Goal: Communication & Community: Participate in discussion

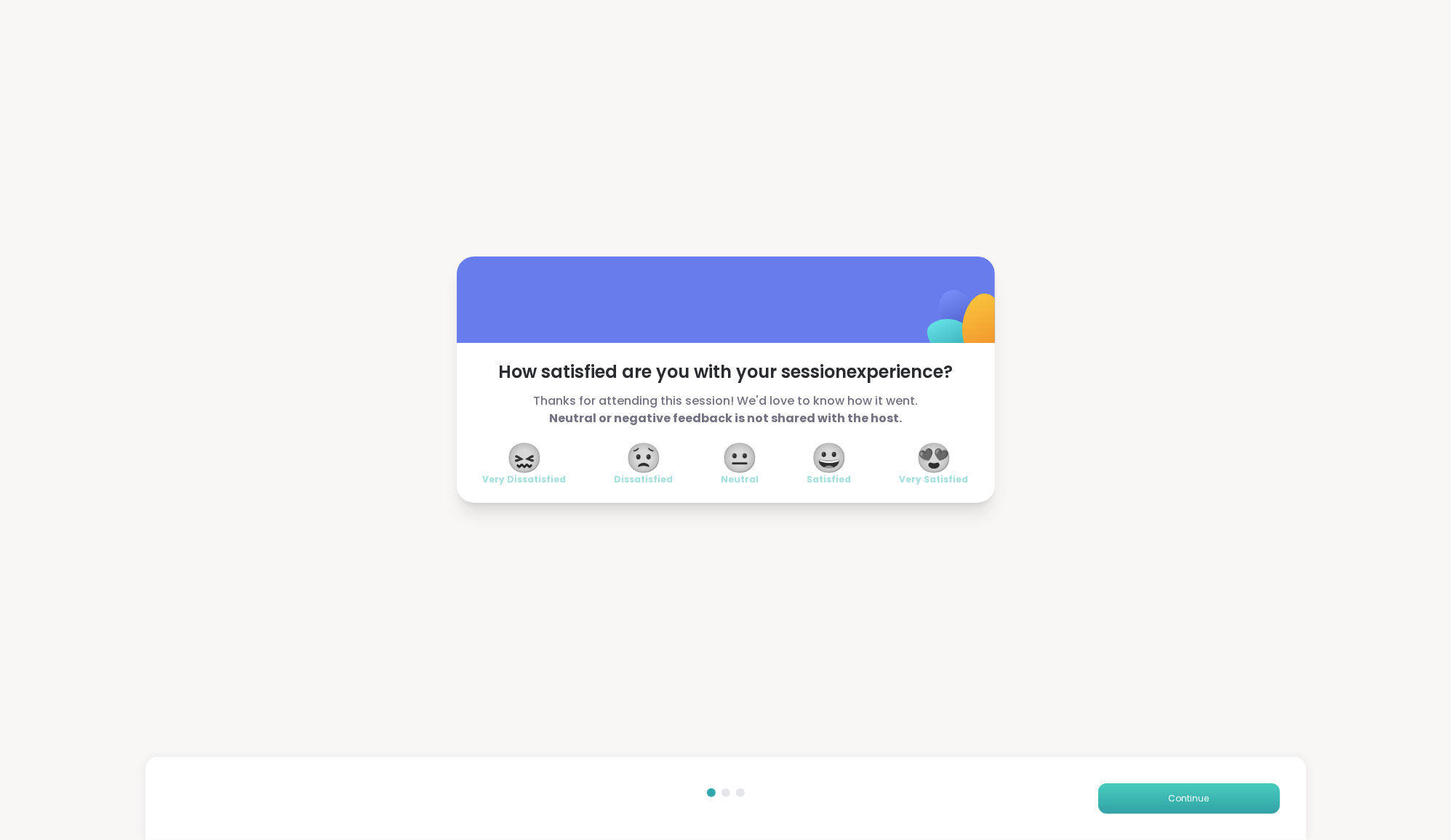
click at [1225, 807] on button "Continue" at bounding box center [1189, 799] width 181 height 31
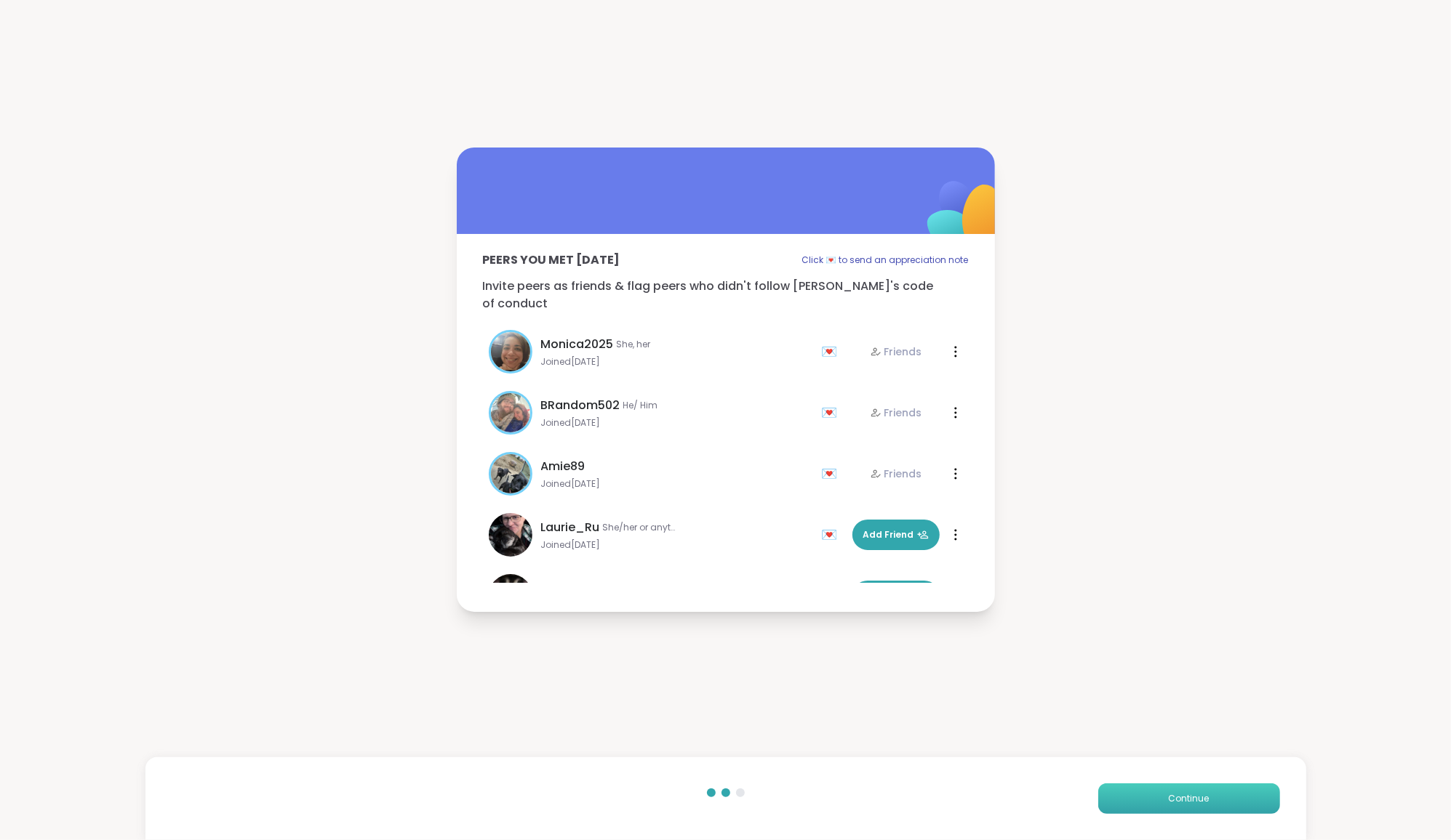
click at [1199, 812] on button "Continue" at bounding box center [1189, 799] width 181 height 31
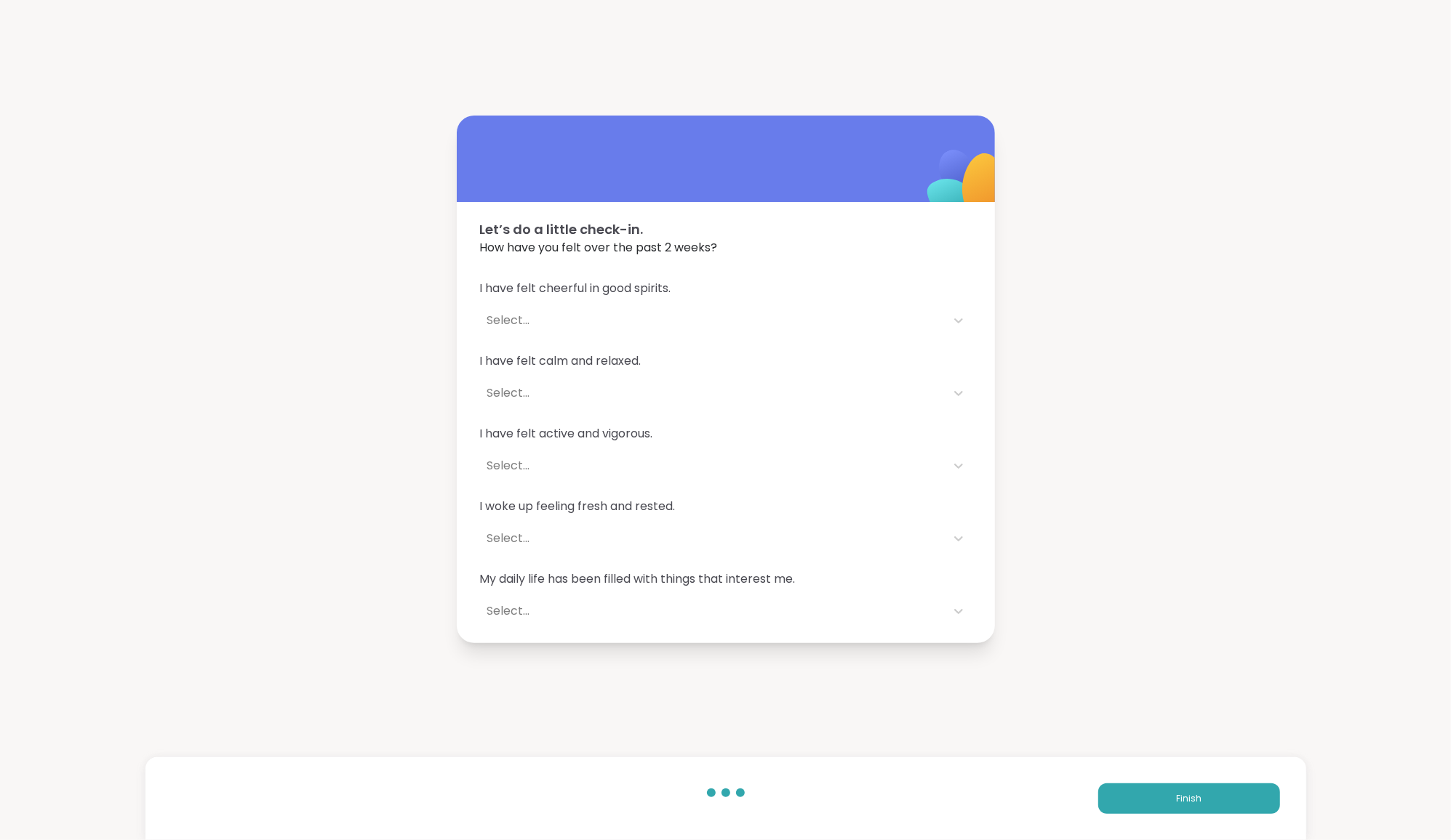
click at [1203, 816] on div "Finish" at bounding box center [725, 799] width 1160 height 83
click at [1203, 790] on button "Finish" at bounding box center [1189, 799] width 181 height 31
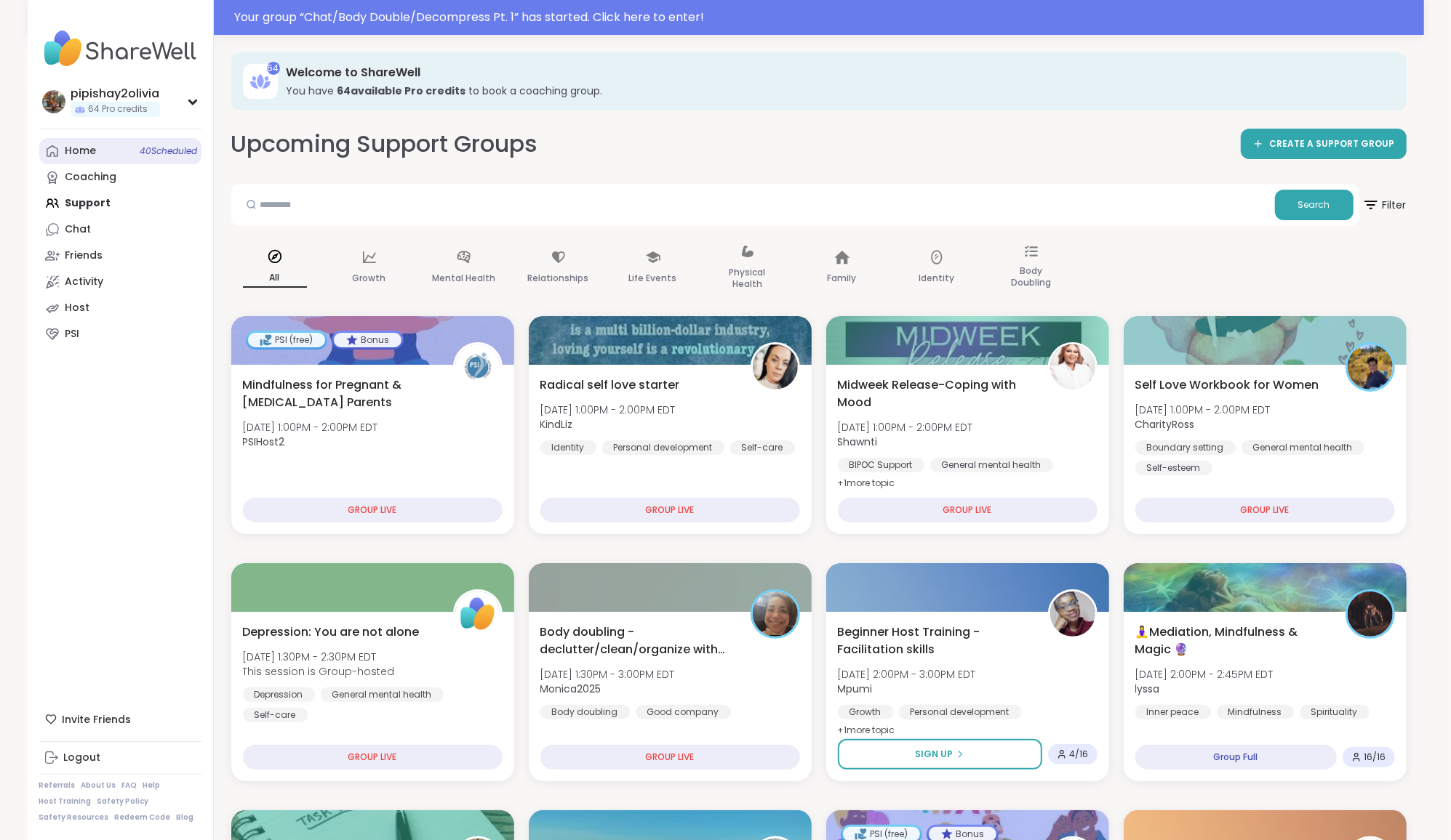
click at [99, 158] on link "Home 40 Scheduled" at bounding box center [120, 151] width 163 height 26
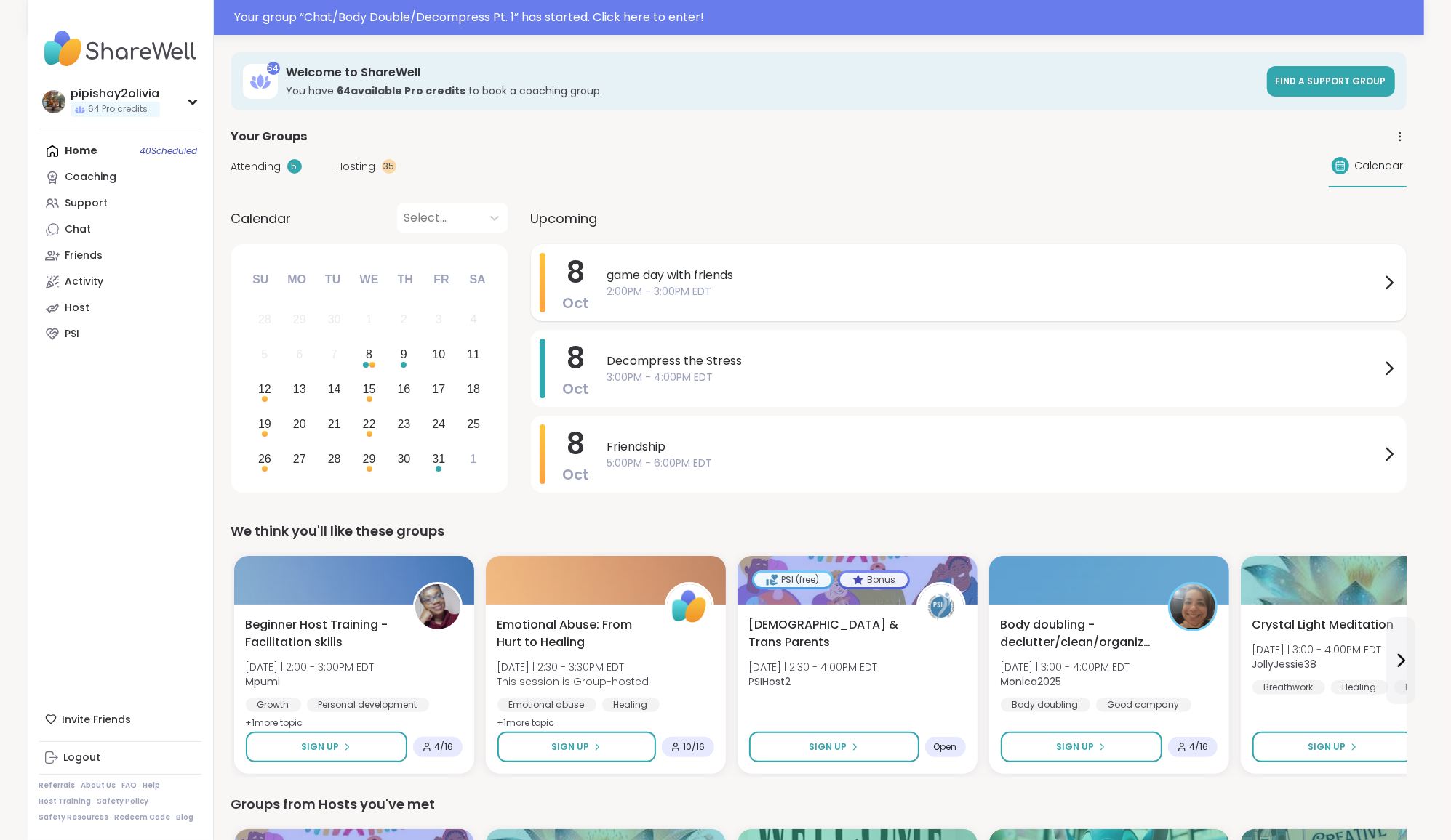
click at [729, 304] on div "game day with friends 2:00PM - 3:00PM EDT" at bounding box center [1002, 282] width 790 height 59
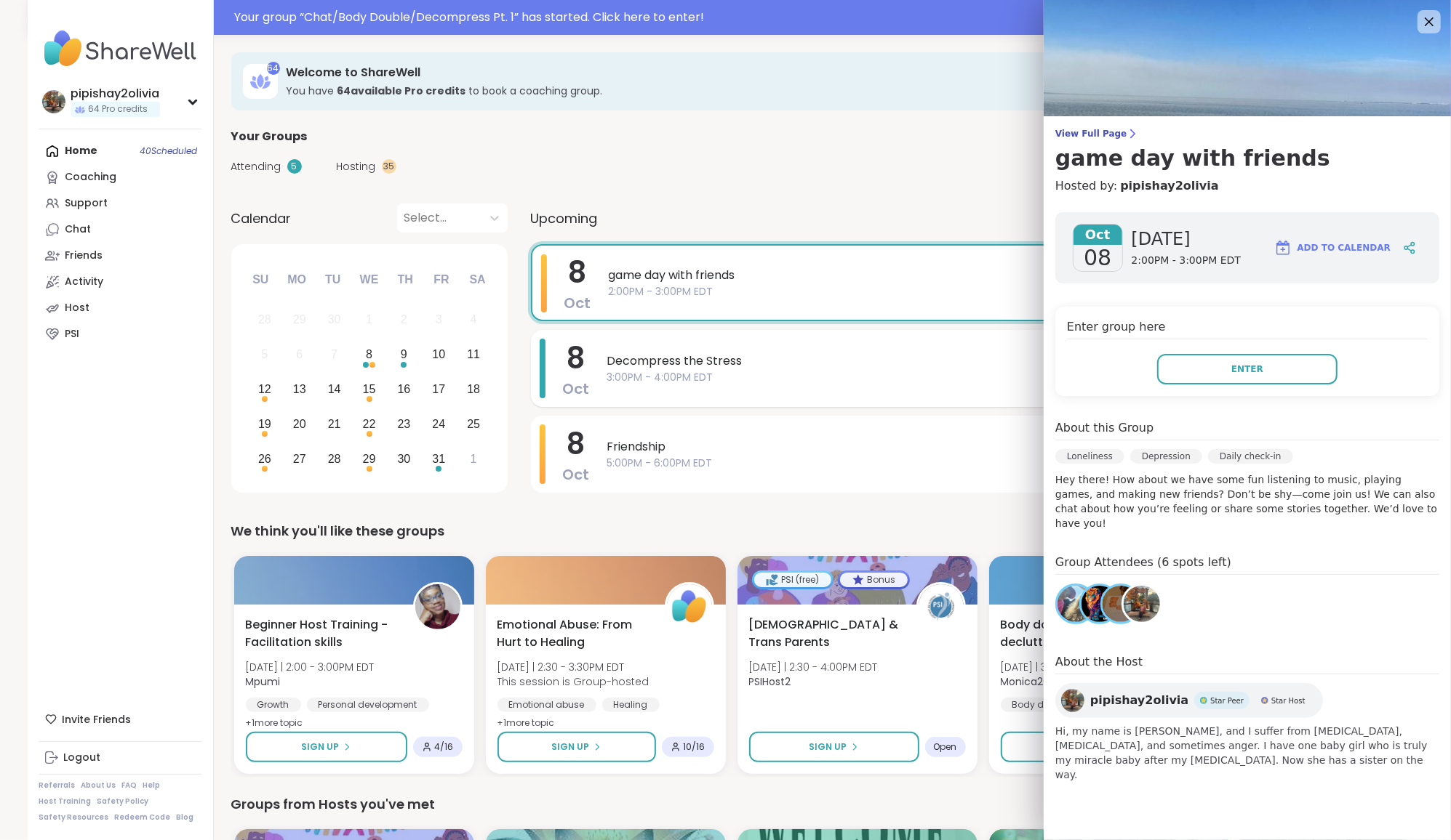
click at [803, 346] on div "Decompress the Stress 3:00PM - 4:00PM EDT" at bounding box center [1002, 368] width 790 height 59
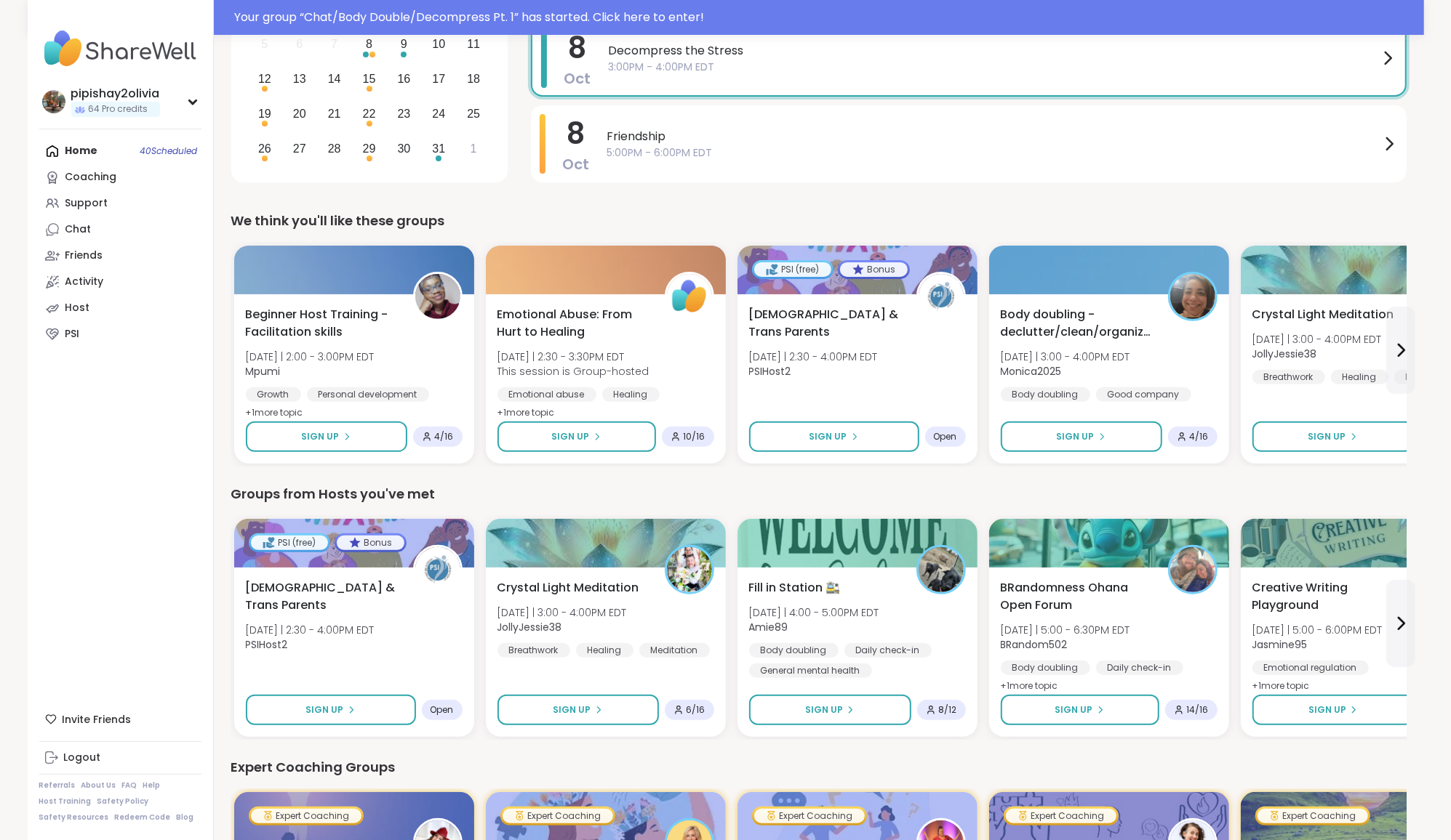
scroll to position [387, 0]
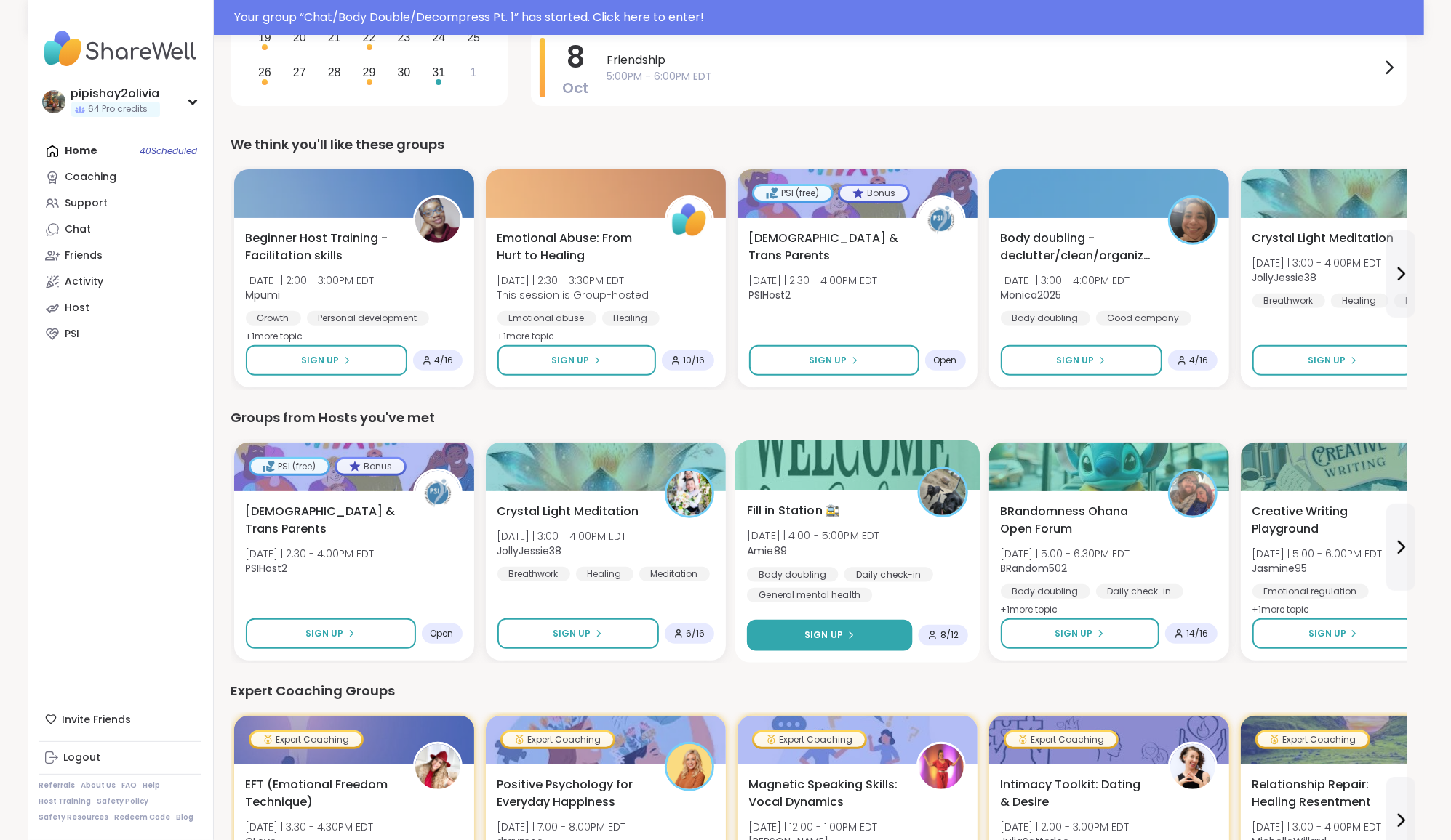
click at [881, 635] on button "Sign Up" at bounding box center [829, 635] width 165 height 31
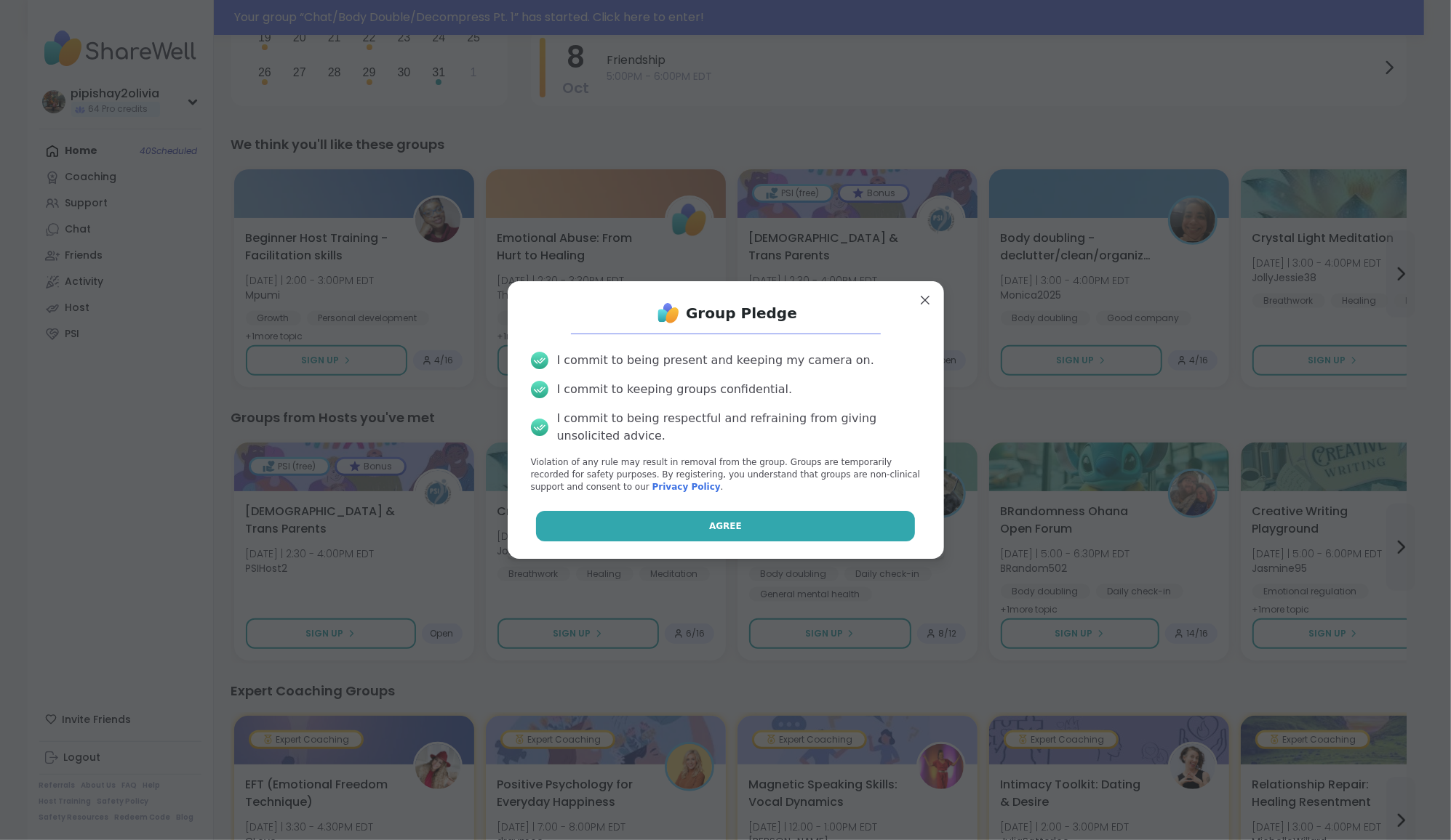
click at [825, 540] on button "Agree" at bounding box center [725, 526] width 378 height 31
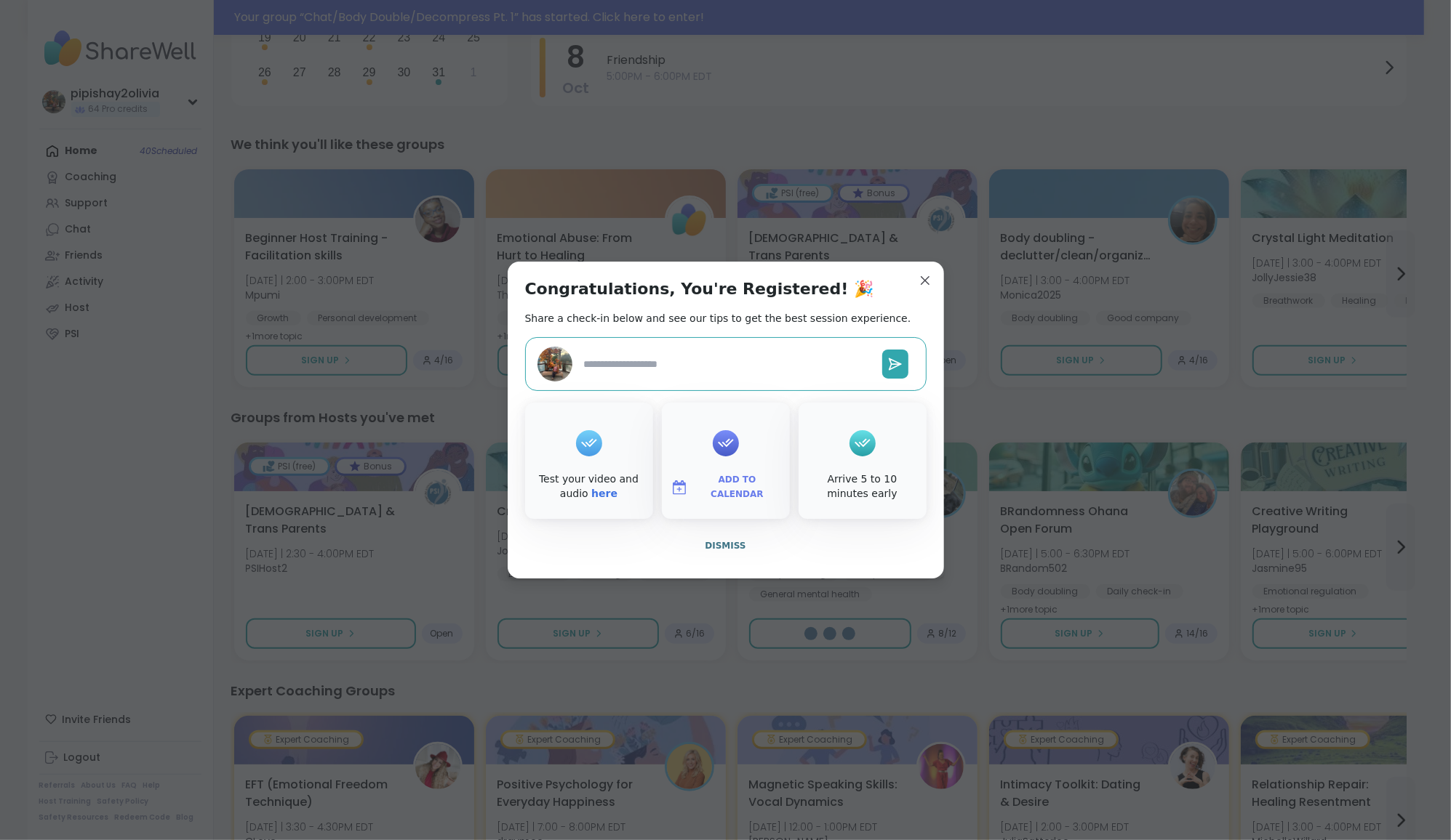
type textarea "*"
click at [732, 534] on button "Dismiss" at bounding box center [725, 546] width 402 height 31
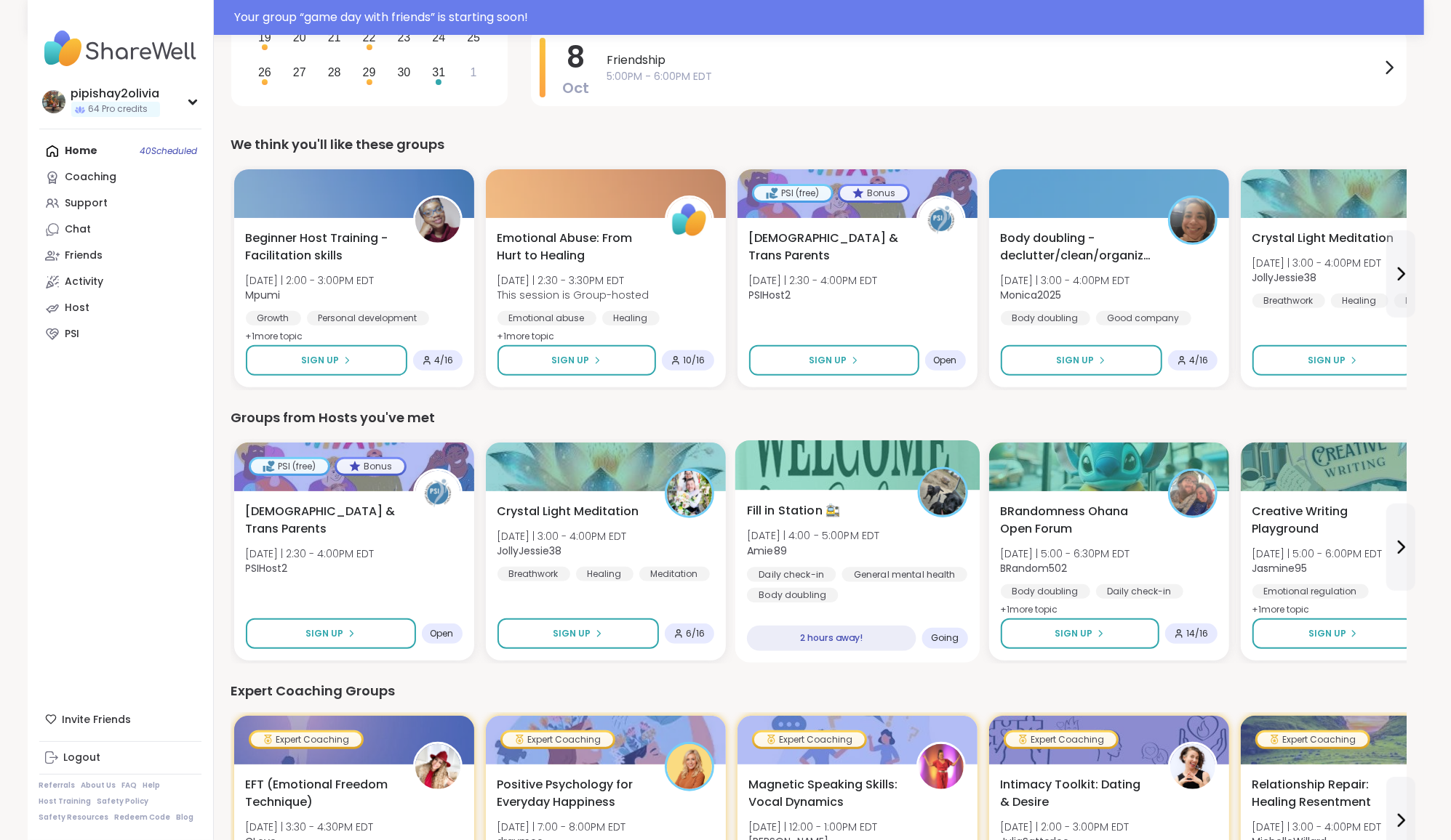
click at [852, 511] on div "Fill in Station 🚉 Wed 10/8 | 4:00 - 5:00PM EDT Amie89 Daily check-in General me…" at bounding box center [857, 553] width 221 height 101
click at [75, 233] on div "Chat 2" at bounding box center [78, 230] width 26 height 15
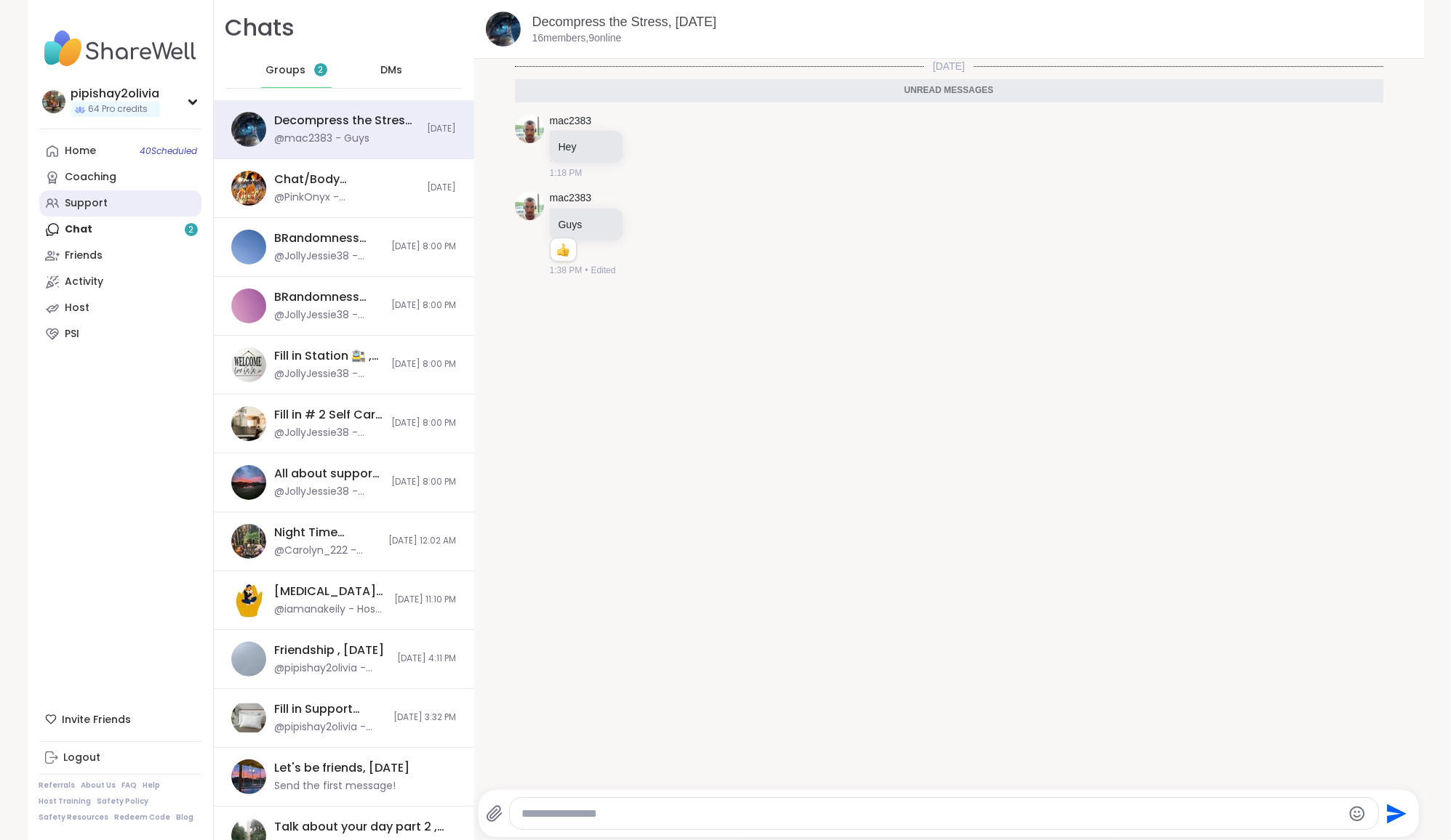
click at [130, 216] on link "Support" at bounding box center [120, 203] width 163 height 26
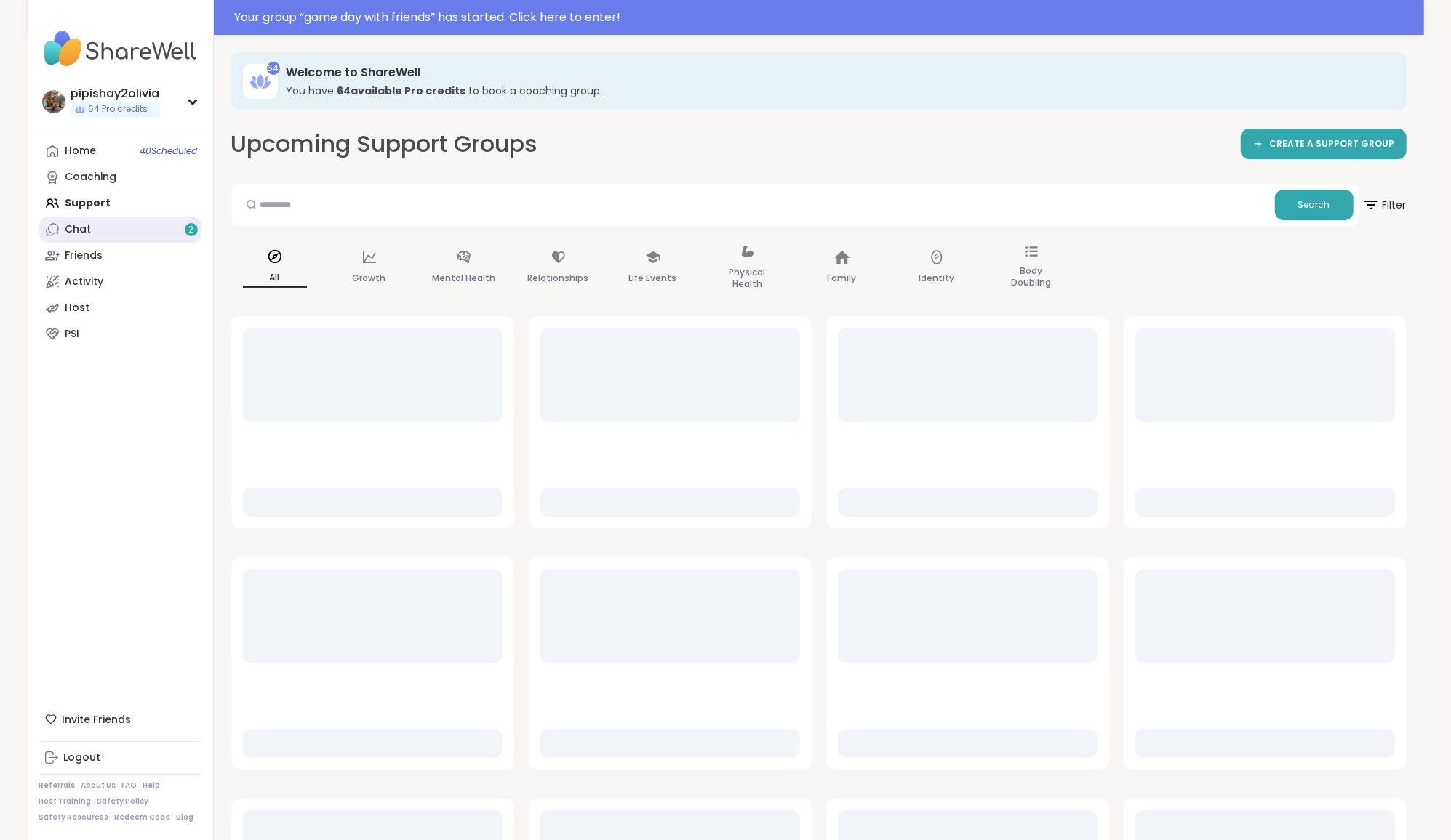
click at [129, 226] on link "Chat 2" at bounding box center [120, 230] width 163 height 26
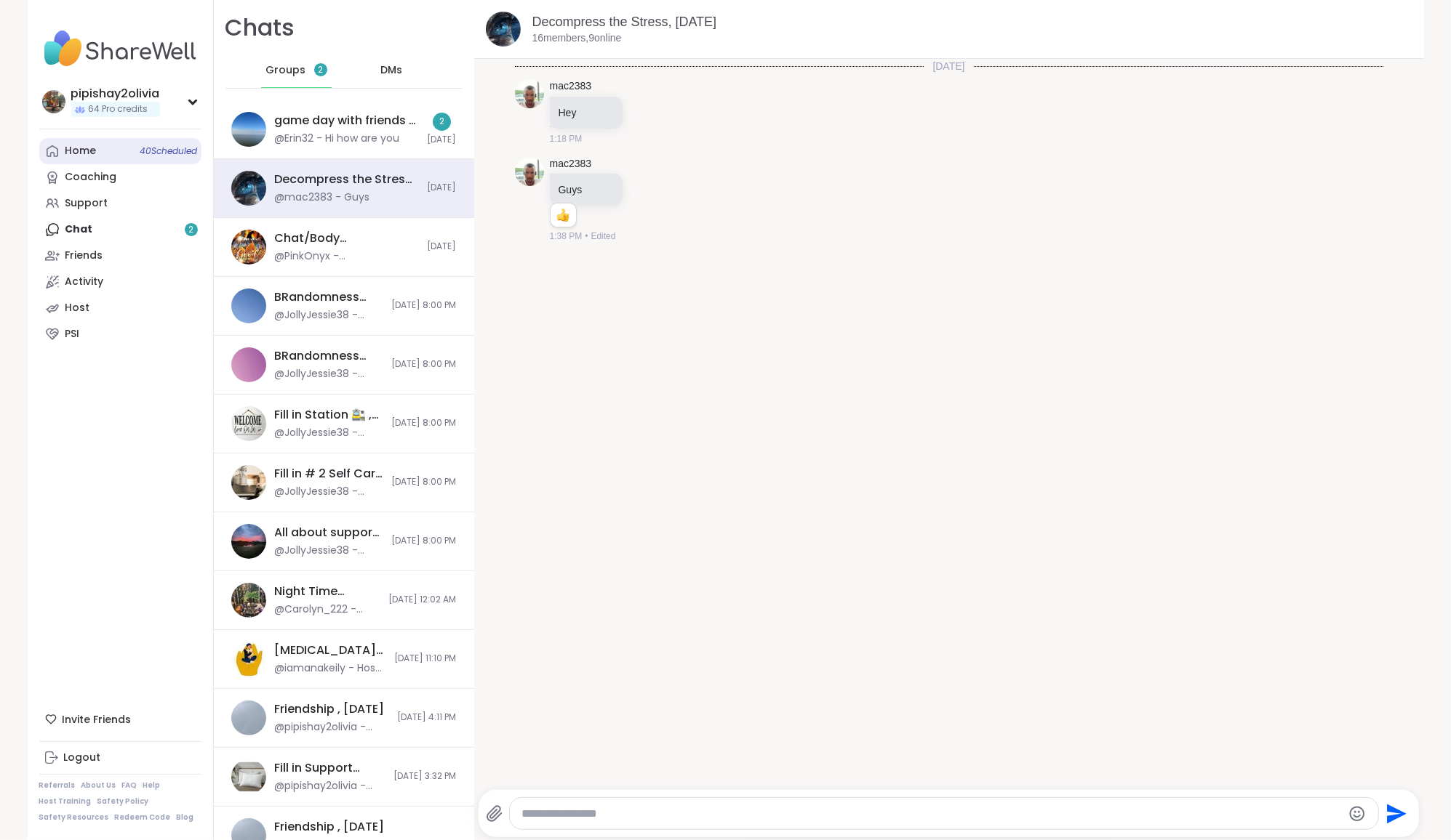
click at [101, 144] on link "Home 40 Scheduled" at bounding box center [120, 151] width 163 height 26
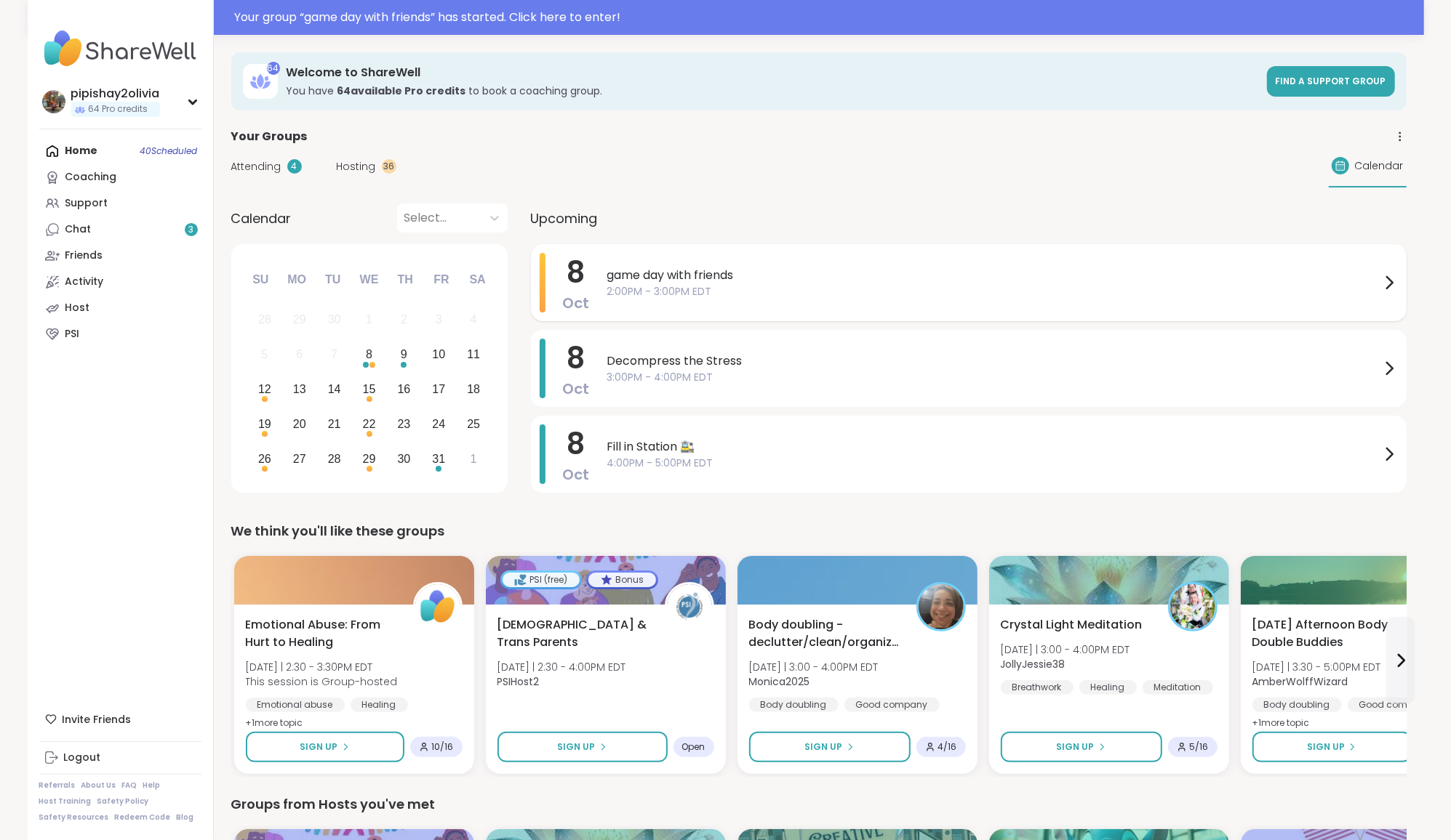
click at [860, 272] on span "game day with friends" at bounding box center [993, 275] width 773 height 17
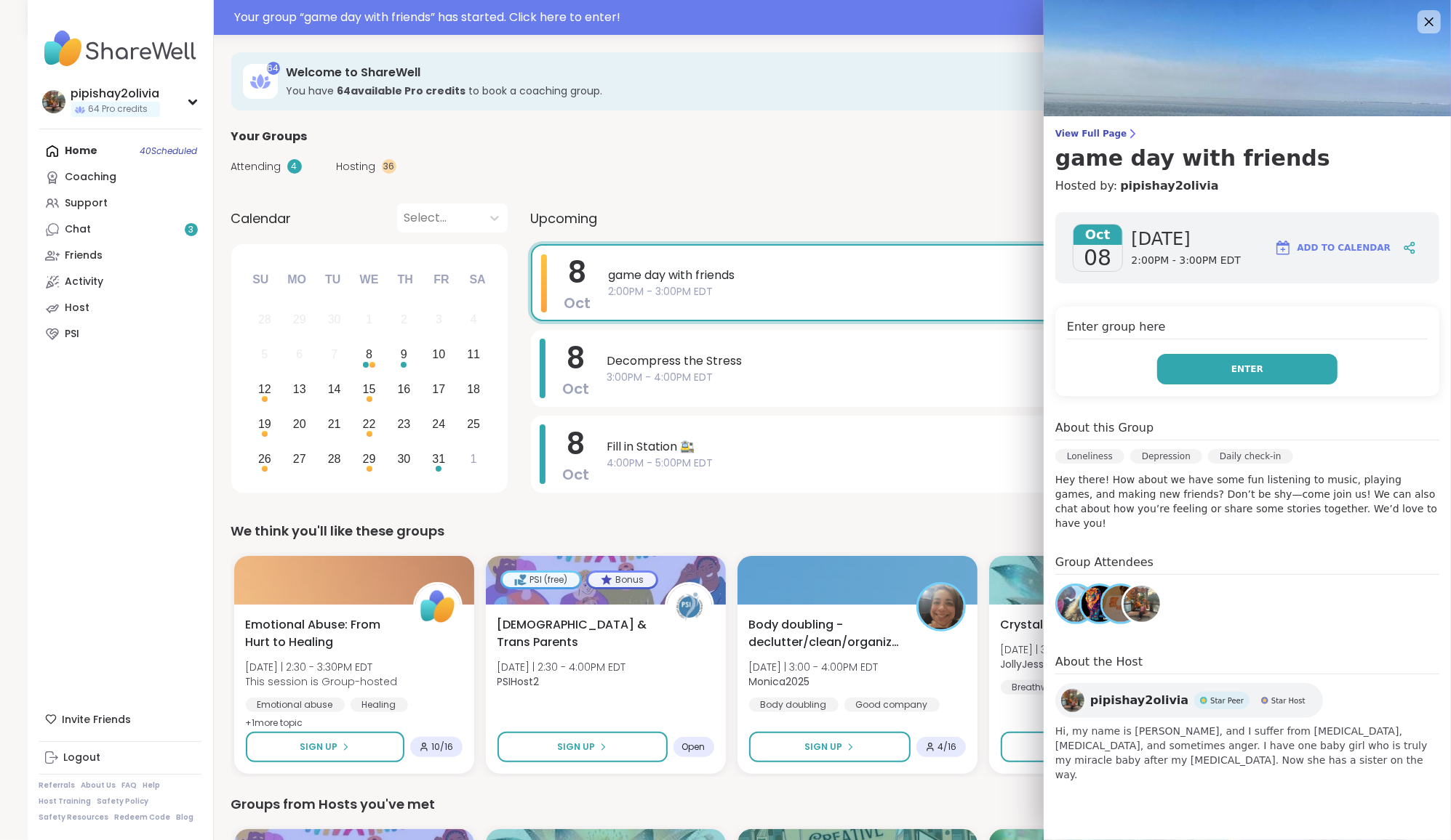
click at [1222, 372] on button "Enter" at bounding box center [1247, 370] width 181 height 31
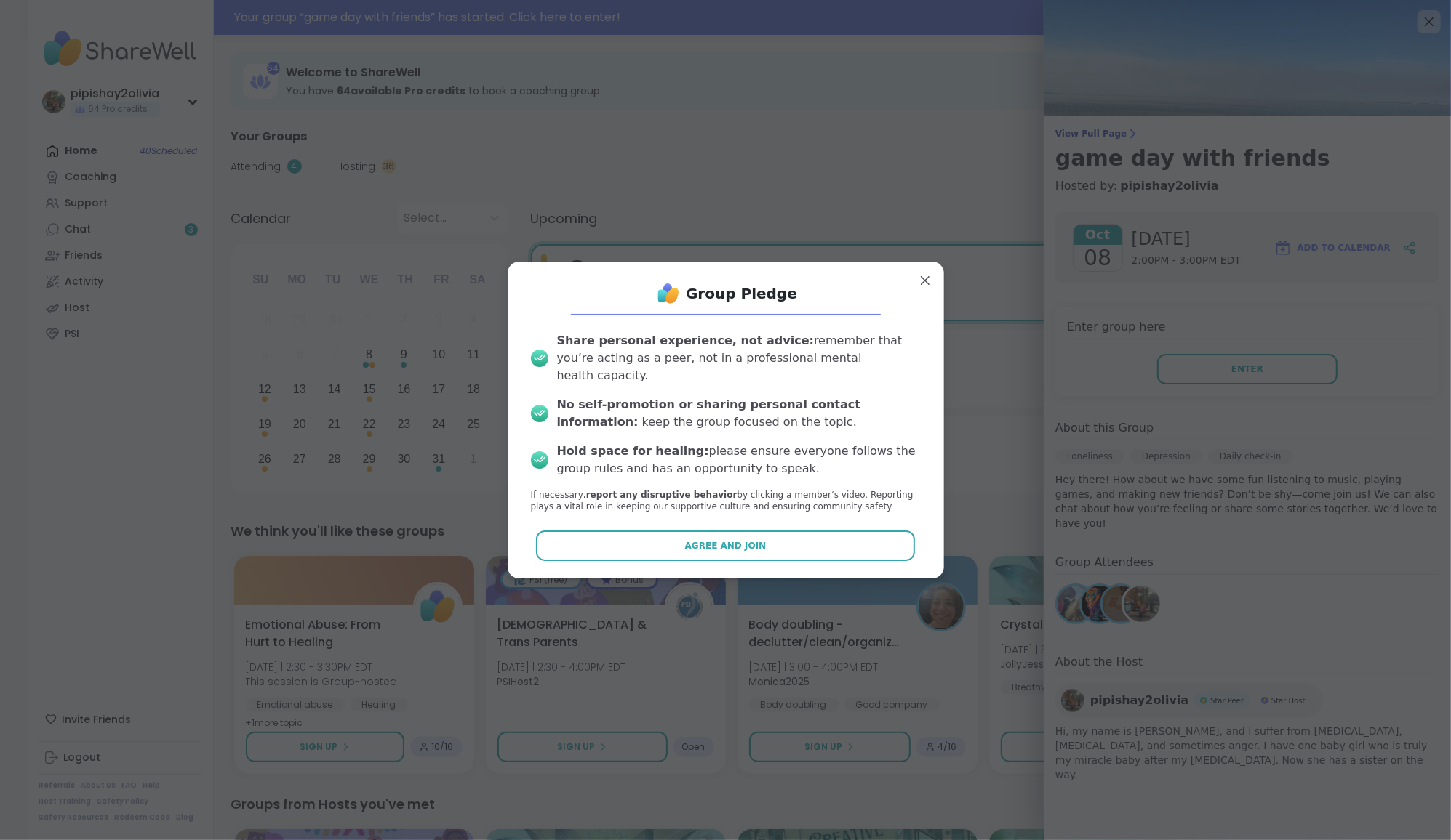
click at [866, 552] on div "Group Pledge Share personal experience, not advice: remember that you’re acting…" at bounding box center [726, 420] width 413 height 294
click at [861, 541] on button "Agree and Join" at bounding box center [725, 546] width 378 height 31
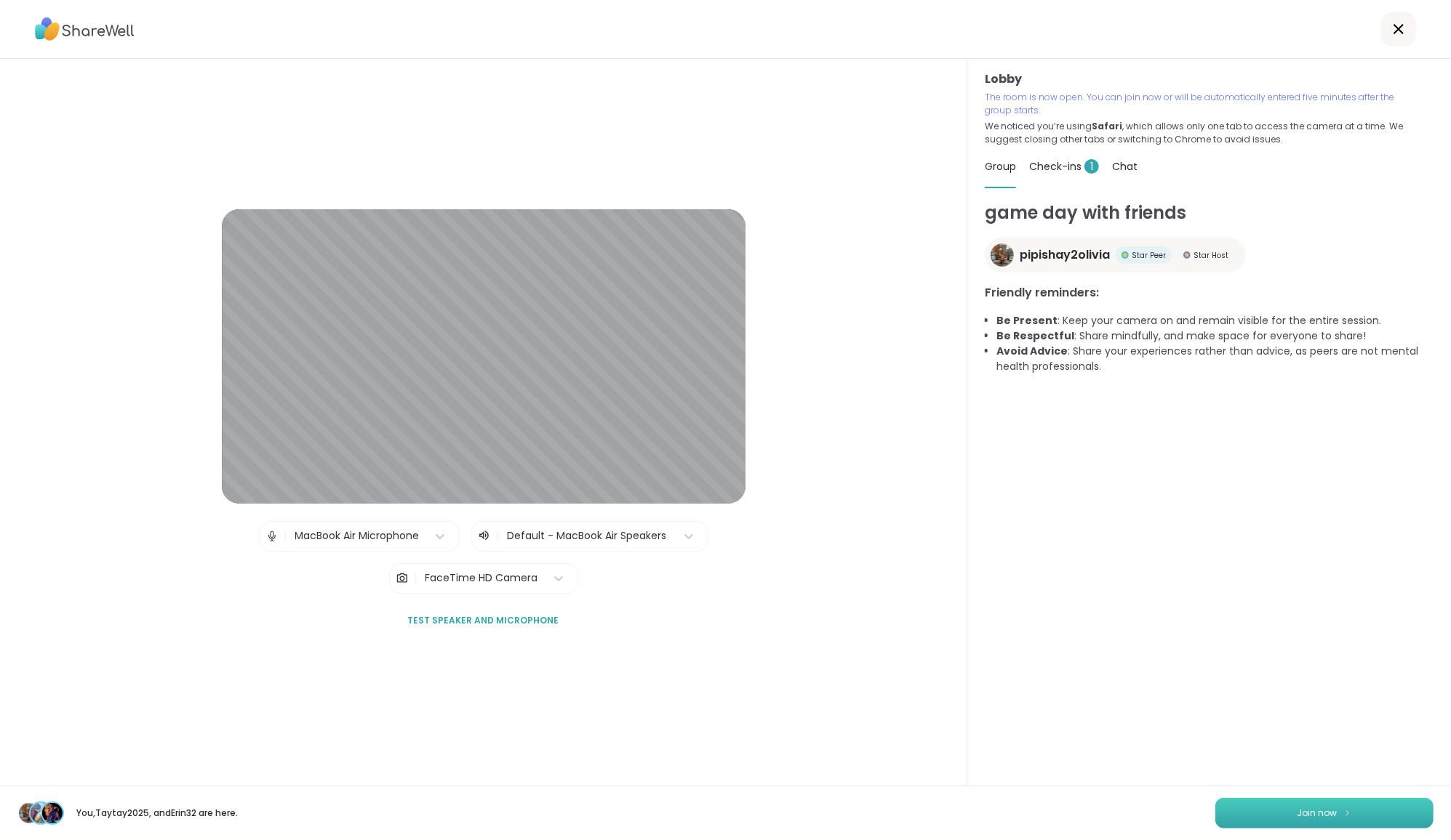
click at [1340, 808] on button "Join now" at bounding box center [1325, 813] width 218 height 31
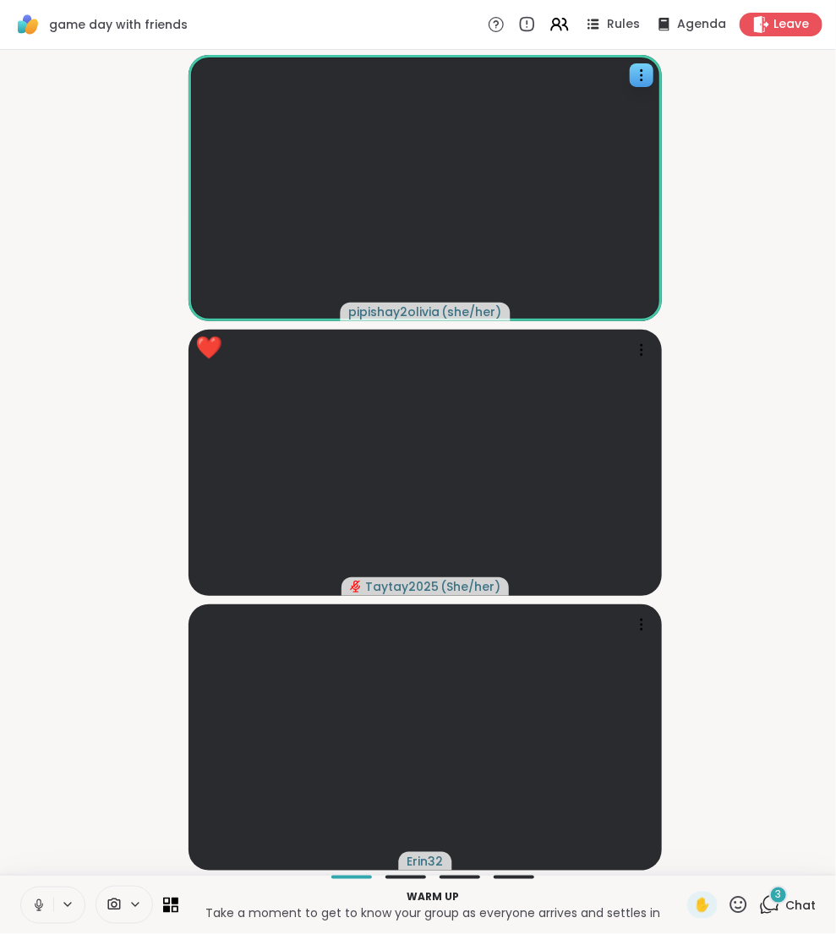
click at [763, 895] on icon at bounding box center [769, 904] width 21 height 21
click at [762, 897] on icon at bounding box center [769, 904] width 21 height 21
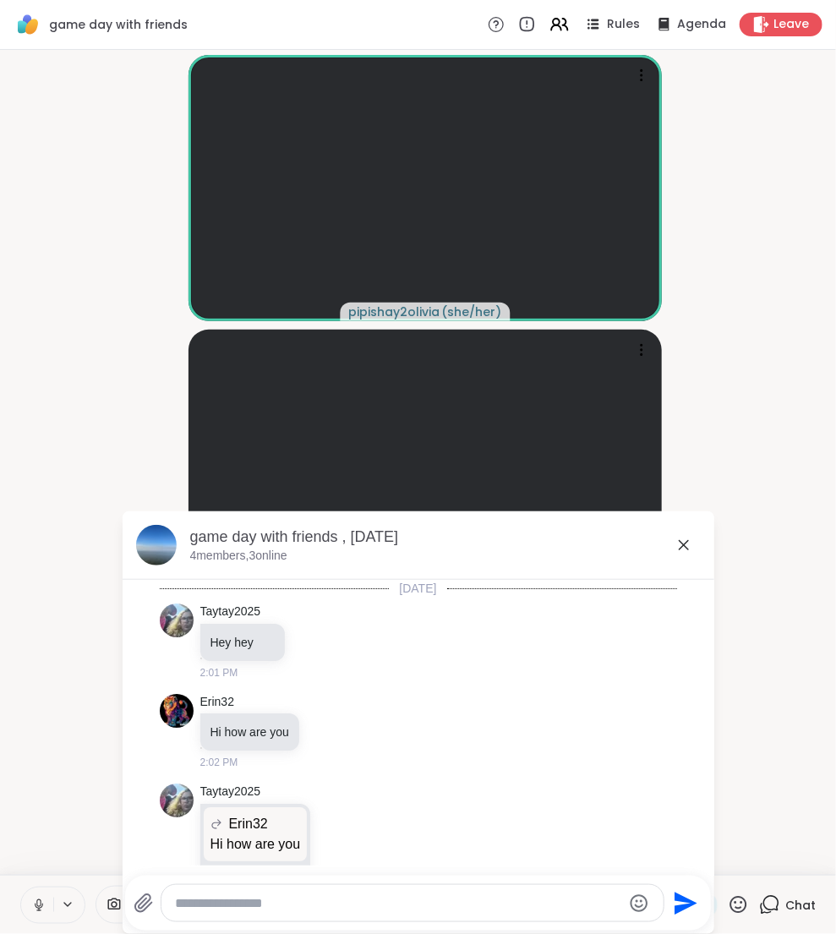
click at [329, 911] on textarea "Type your message" at bounding box center [398, 903] width 447 height 17
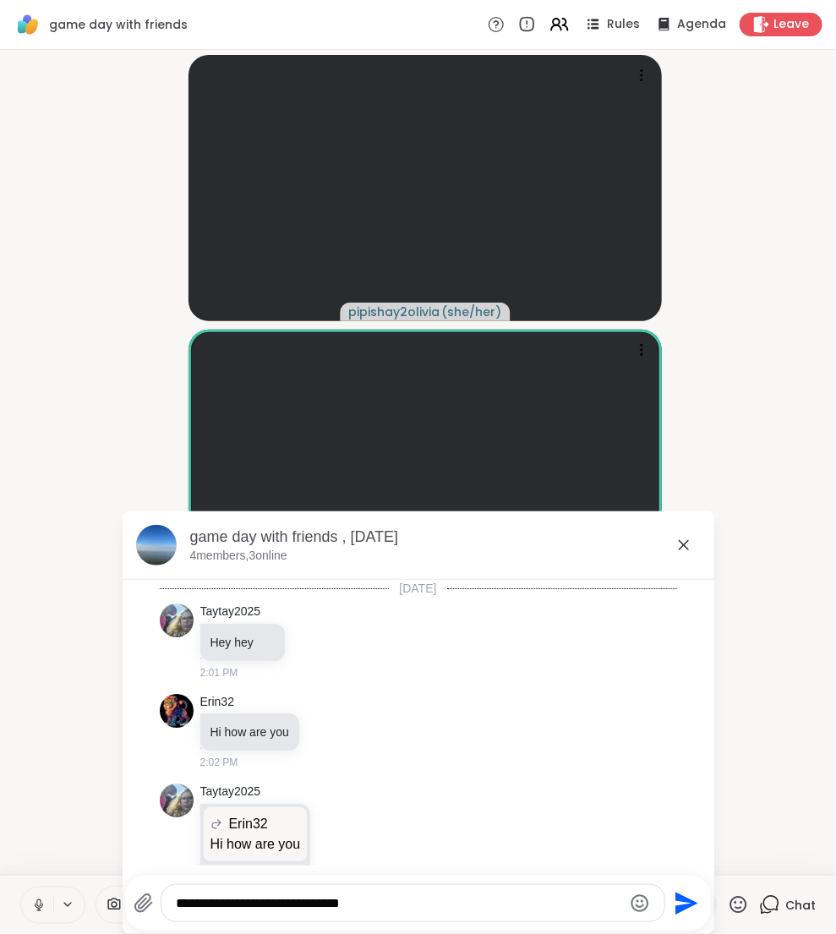
type textarea "**********"
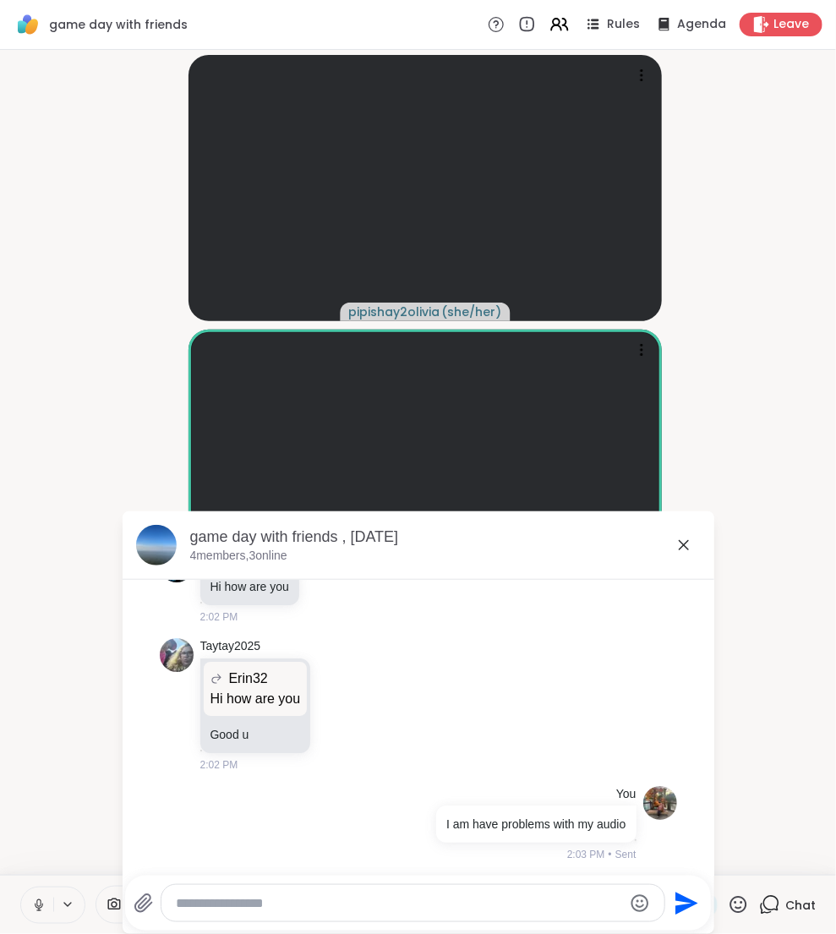
click at [677, 548] on icon at bounding box center [684, 545] width 20 height 20
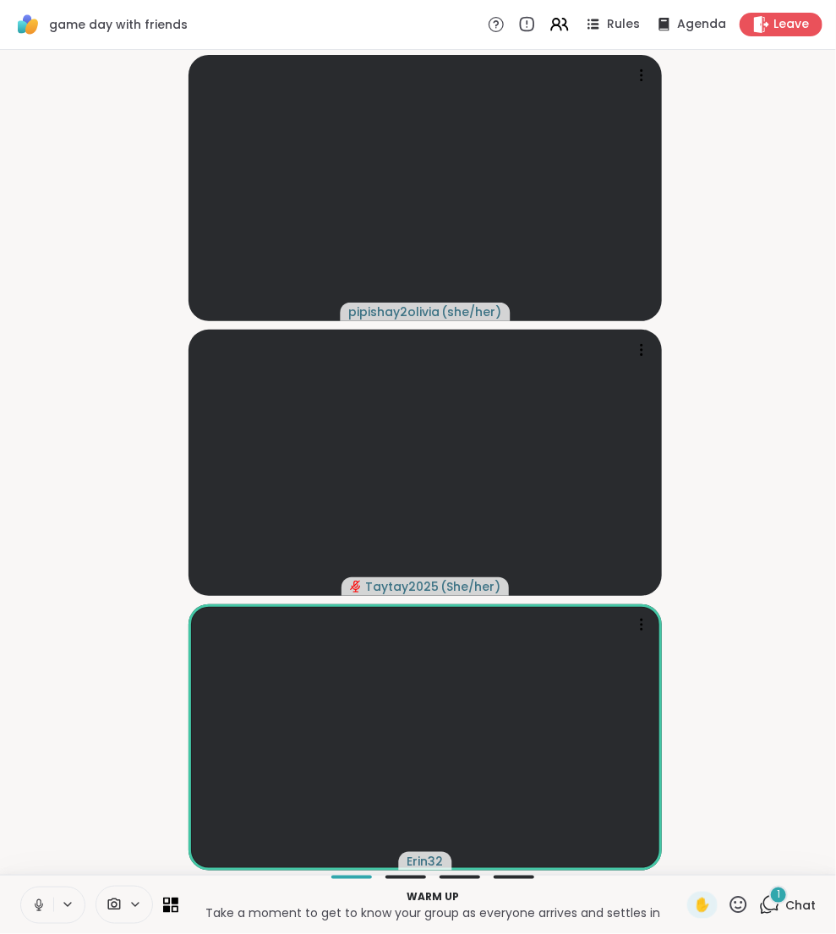
click at [771, 888] on div "Warm up Take a moment to get to know your group as everyone arrives and settles…" at bounding box center [418, 904] width 836 height 59
click at [773, 897] on div "1" at bounding box center [778, 895] width 19 height 19
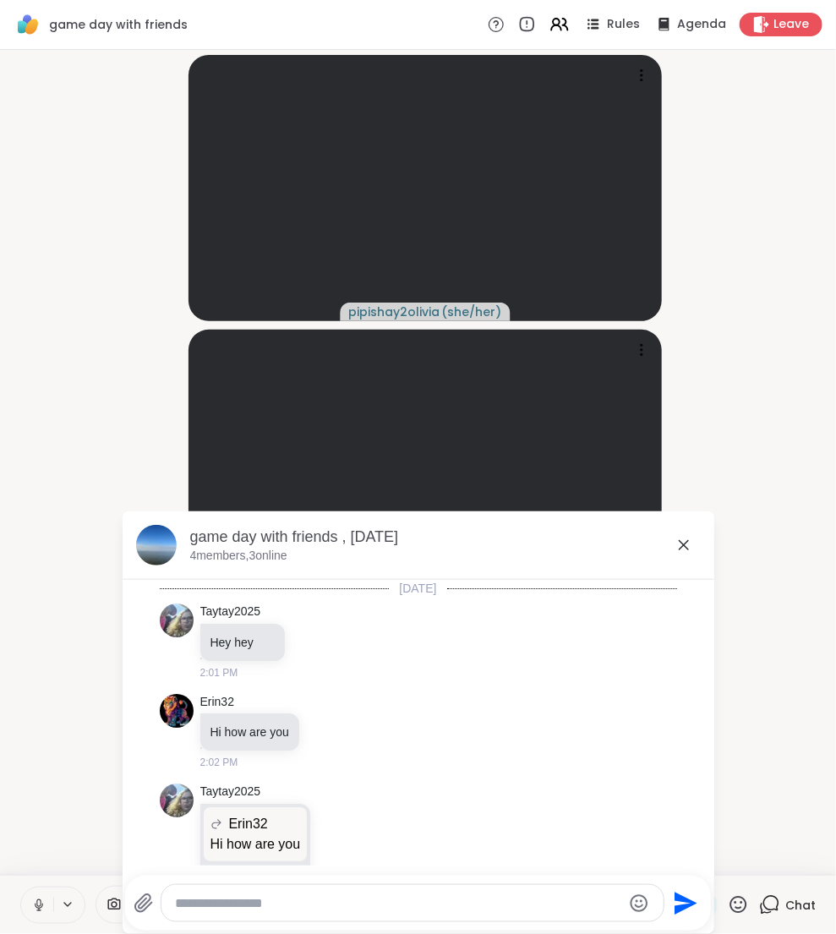
scroll to position [316, 0]
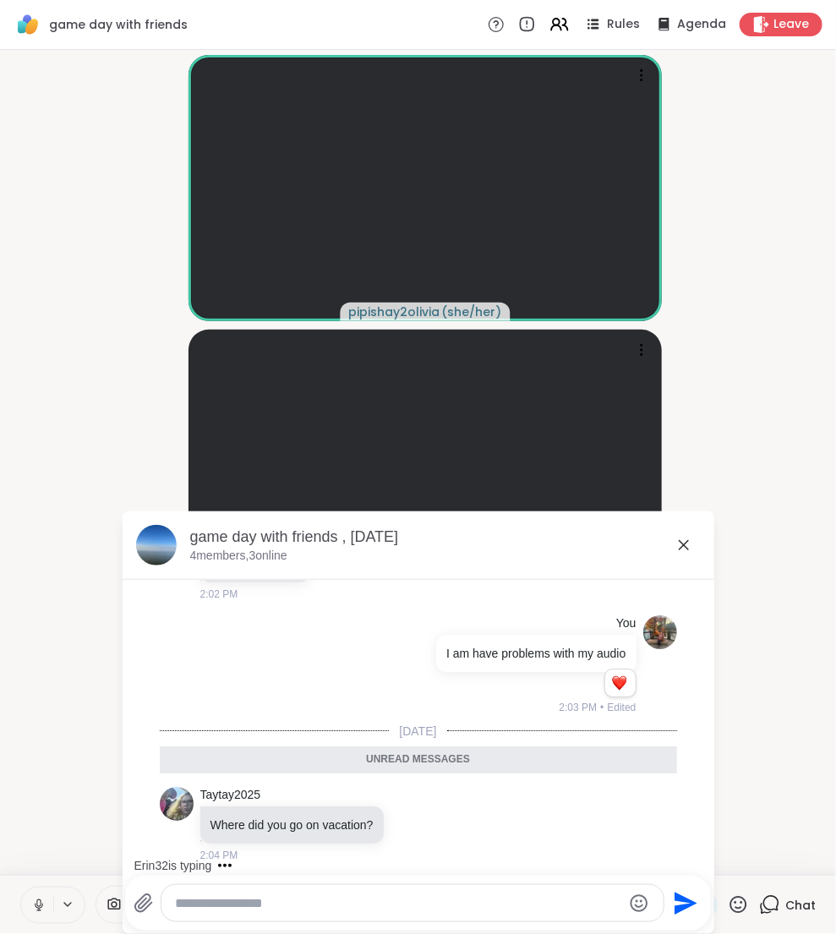
click at [686, 537] on icon at bounding box center [684, 545] width 20 height 20
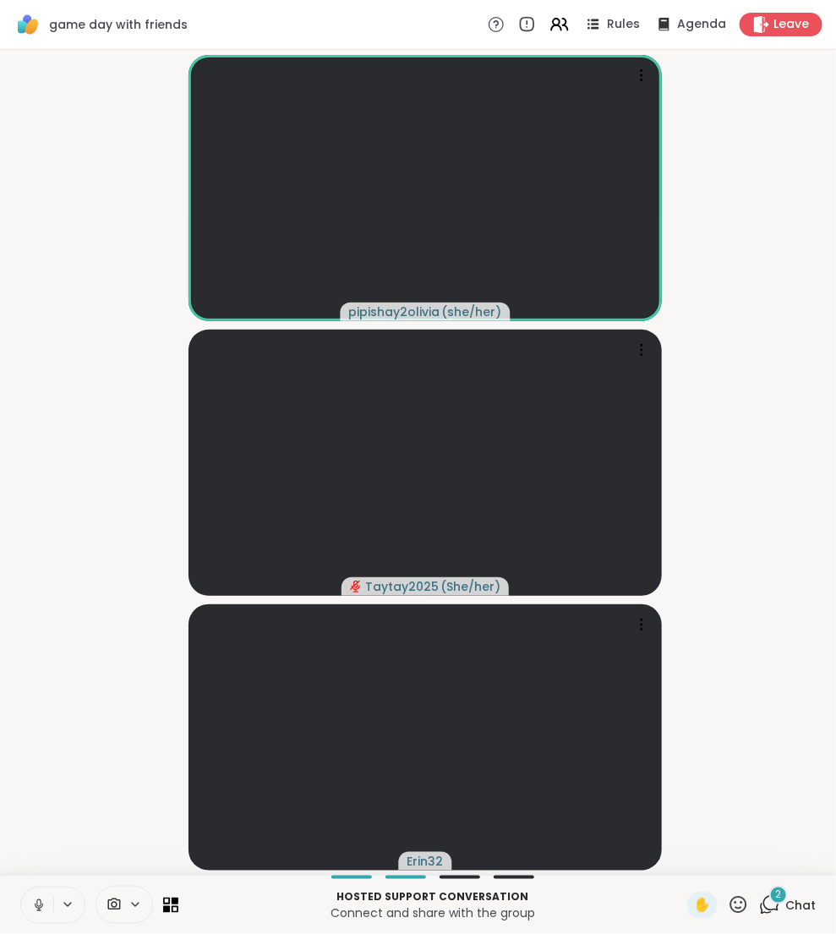
drag, startPoint x: 167, startPoint y: 212, endPoint x: -46, endPoint y: 221, distance: 214.1
click at [0, 221] on html "game day with friends Rules Agenda Leave pipishay2olivia ( she/her ) Taytay2025…" at bounding box center [418, 467] width 836 height 934
click at [780, 893] on span "2" at bounding box center [779, 895] width 6 height 14
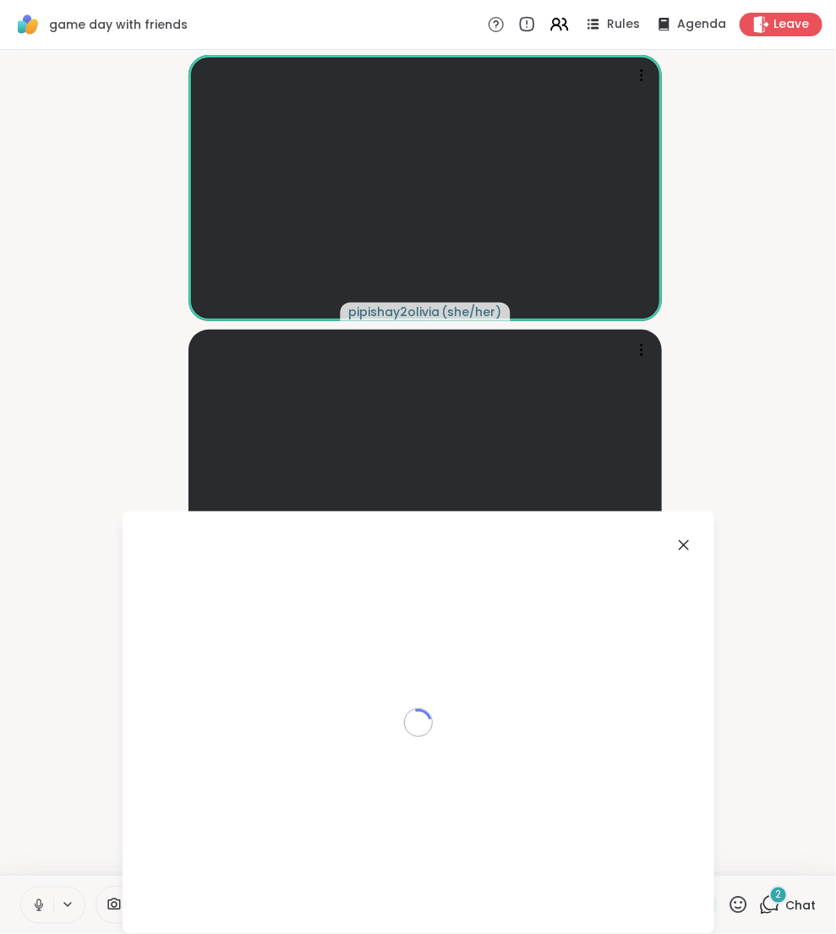
click at [780, 893] on span "2" at bounding box center [779, 895] width 6 height 14
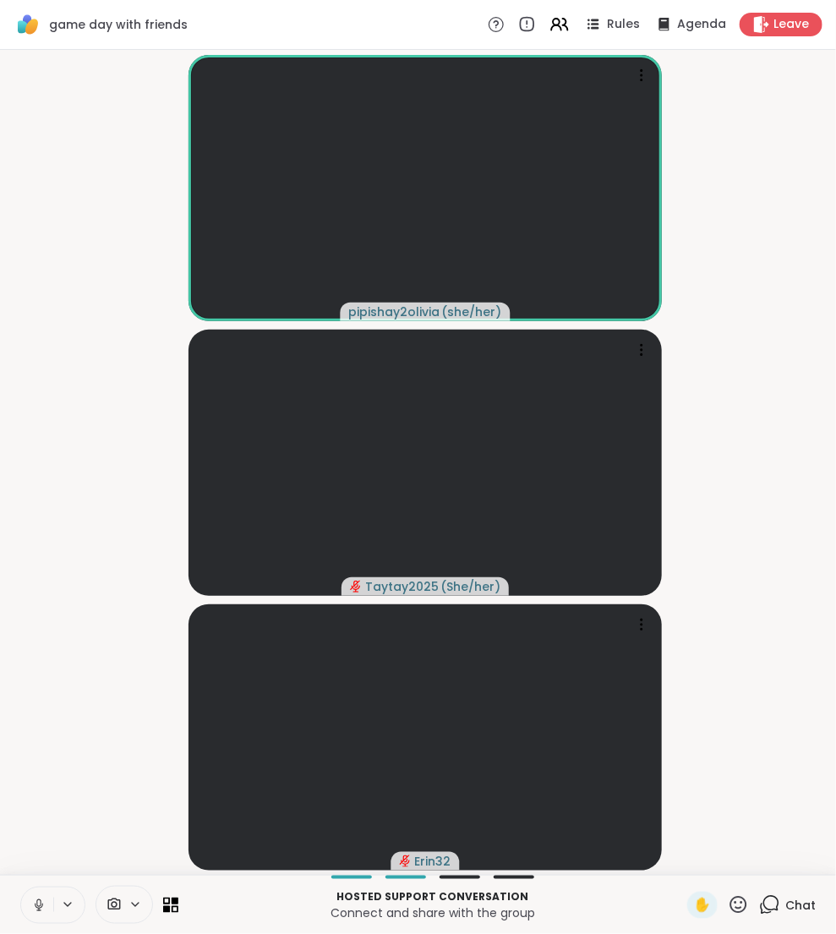
click at [780, 893] on div "Chat" at bounding box center [787, 905] width 57 height 27
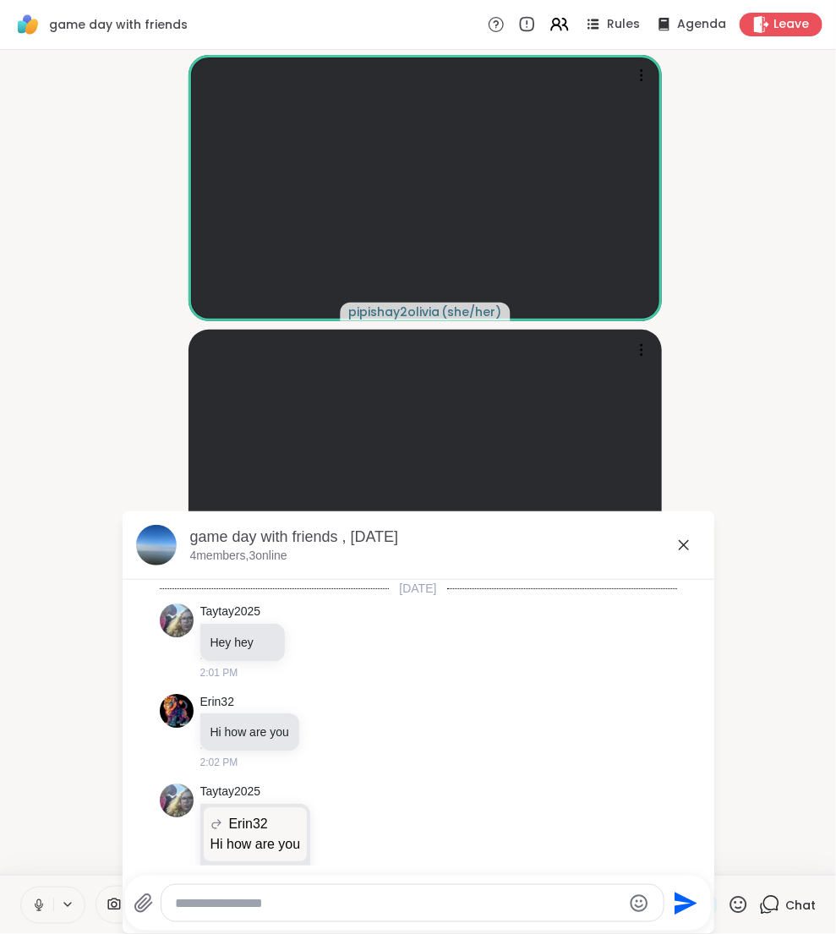
scroll to position [437, 0]
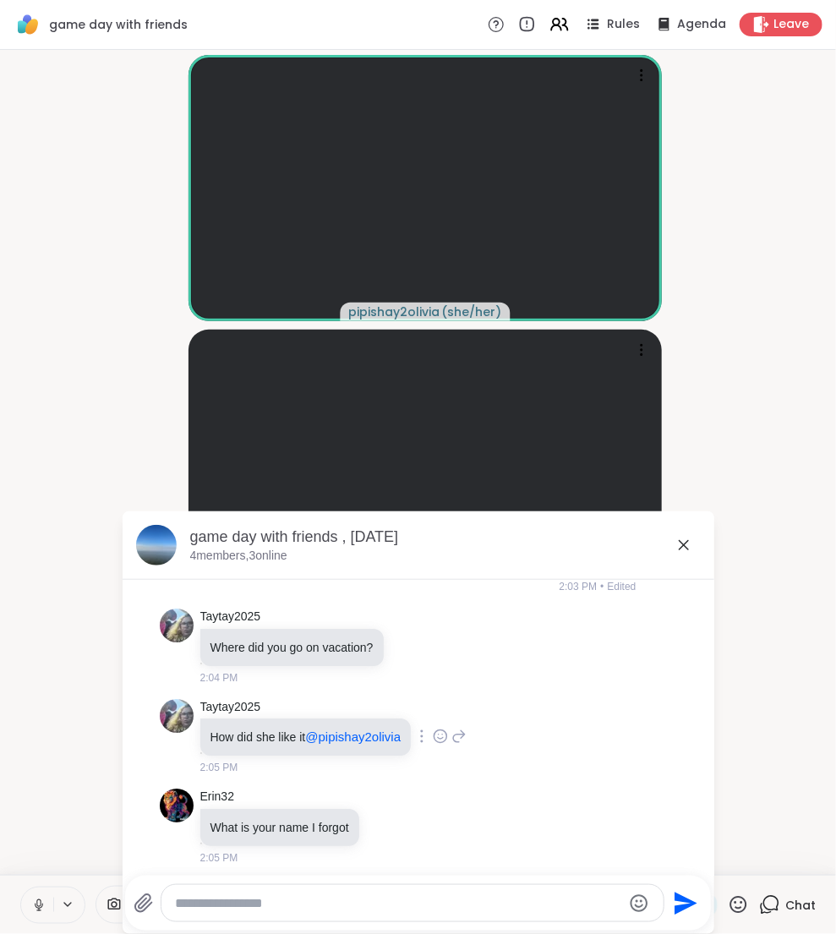
click at [465, 730] on icon at bounding box center [459, 736] width 12 height 12
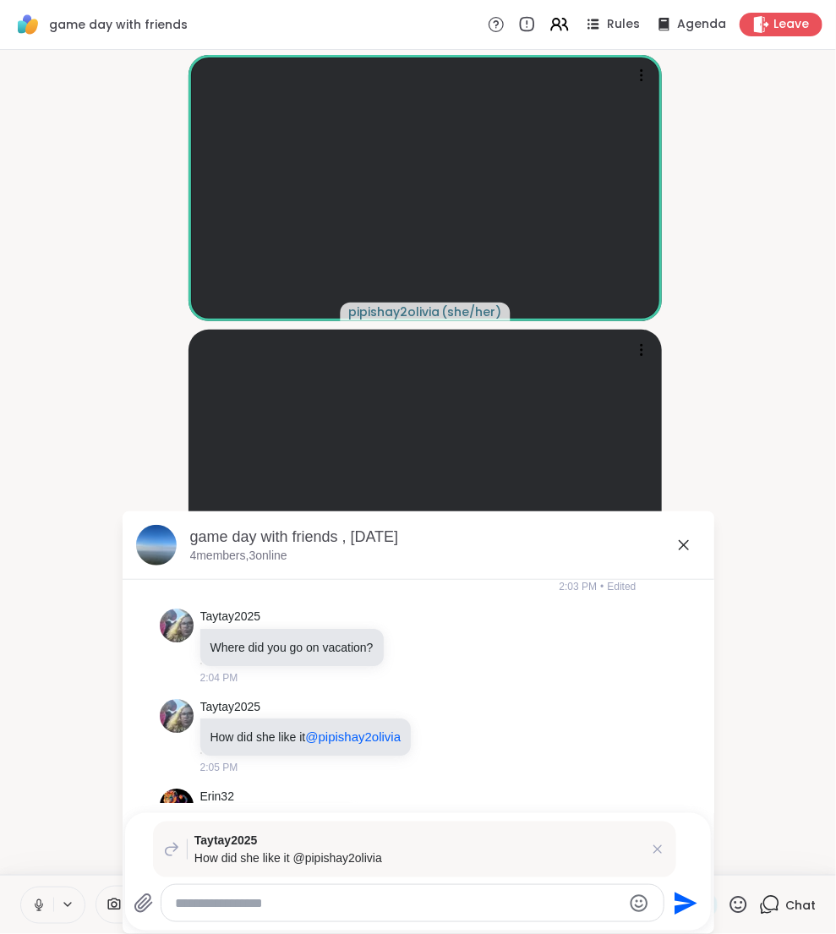
scroll to position [522, 0]
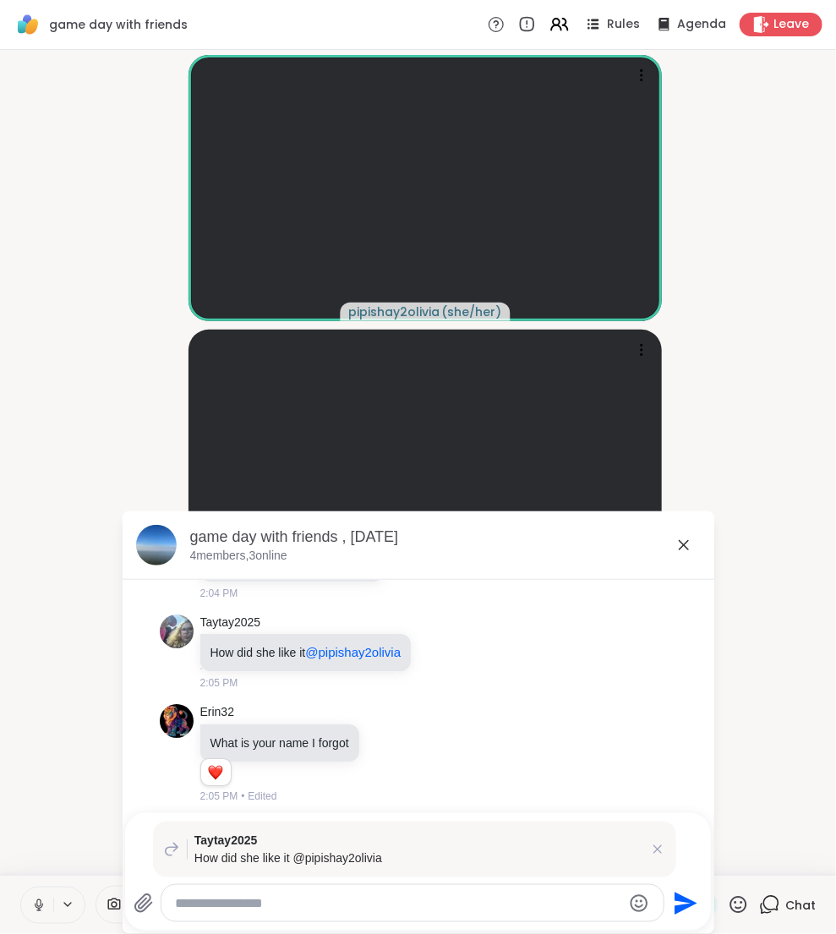
click at [139, 897] on icon at bounding box center [144, 904] width 20 height 20
click at [0, 0] on input "file" at bounding box center [0, 0] width 0 height 0
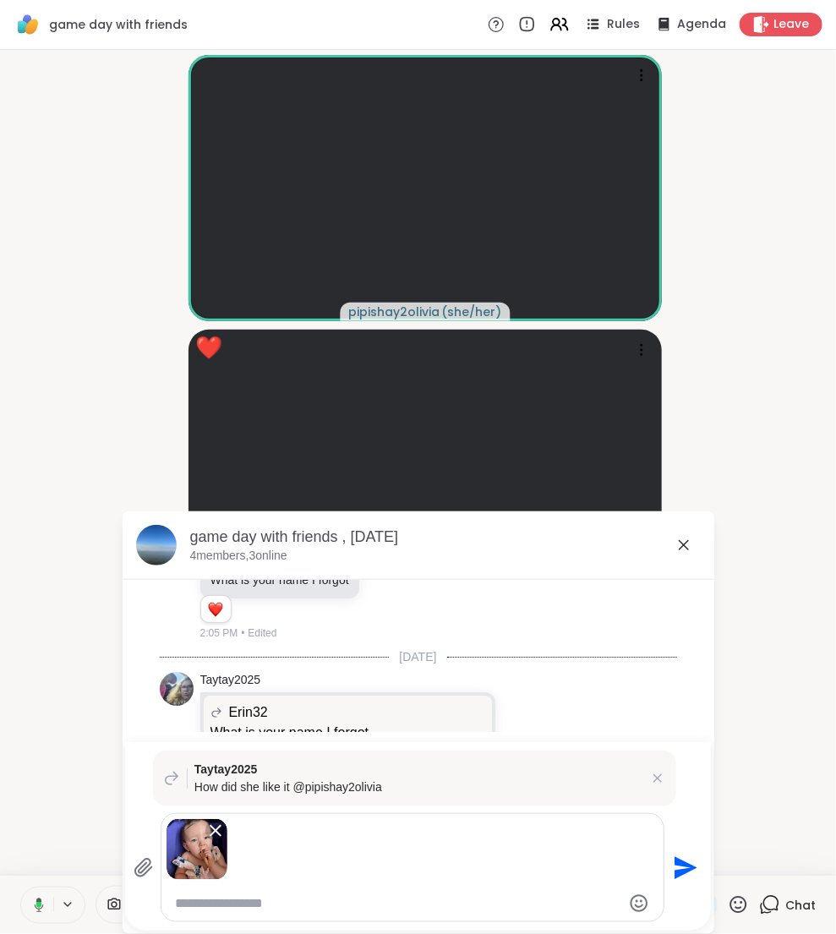
click at [686, 871] on icon "Send" at bounding box center [686, 867] width 23 height 23
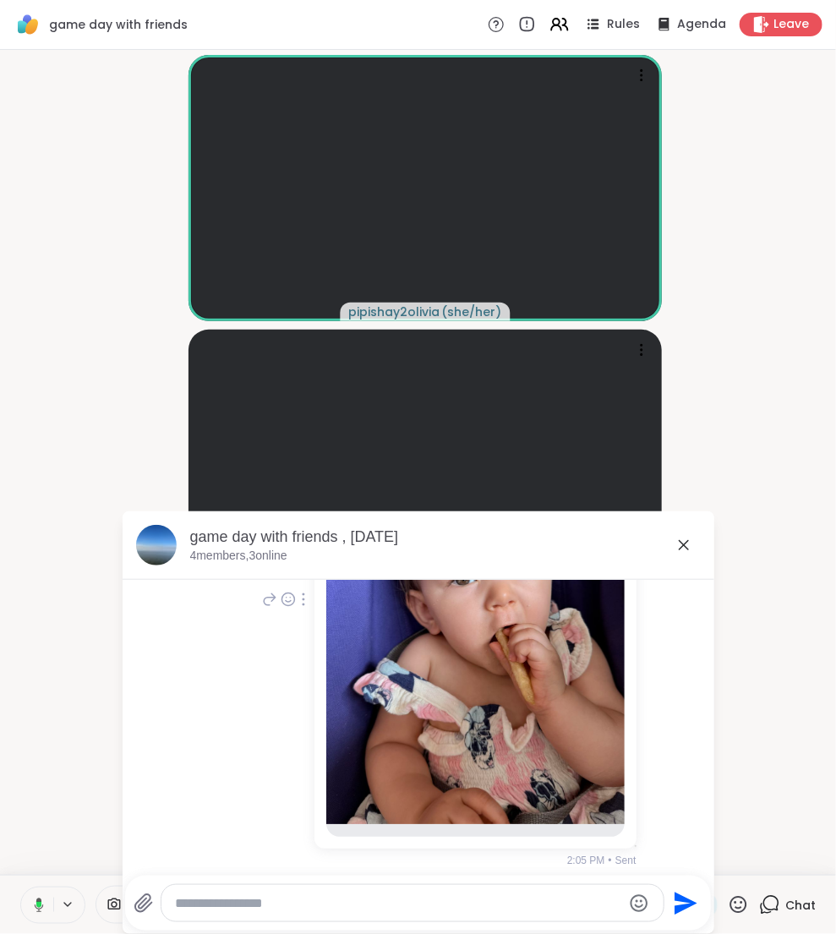
scroll to position [1030, 0]
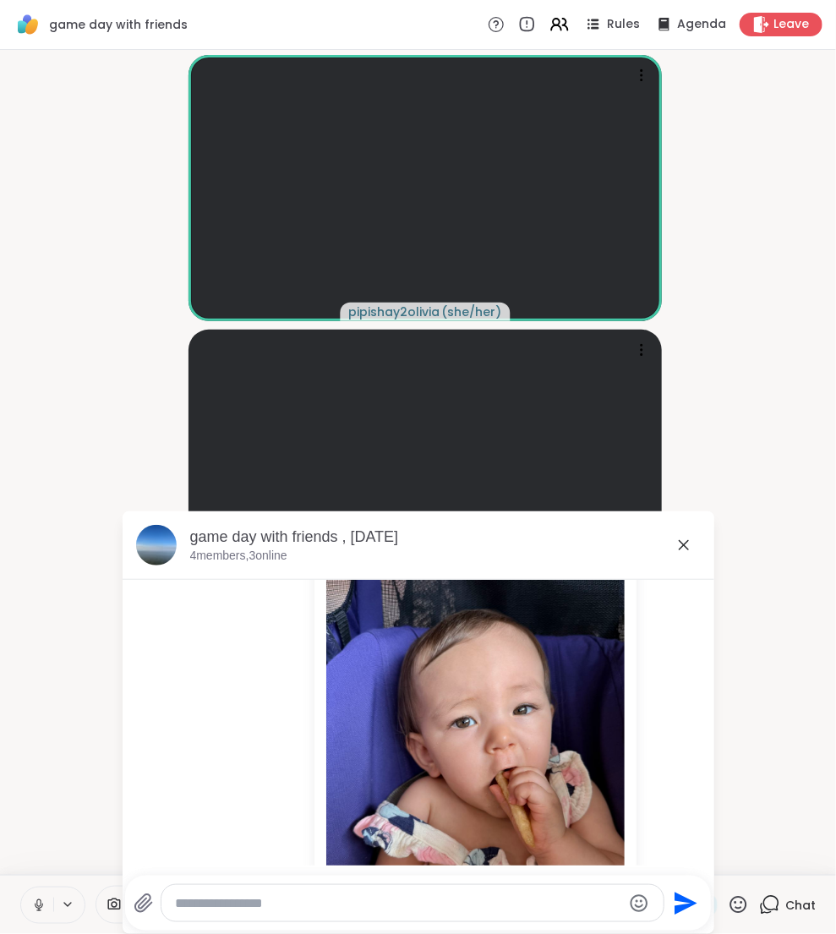
click at [682, 542] on icon at bounding box center [684, 545] width 20 height 20
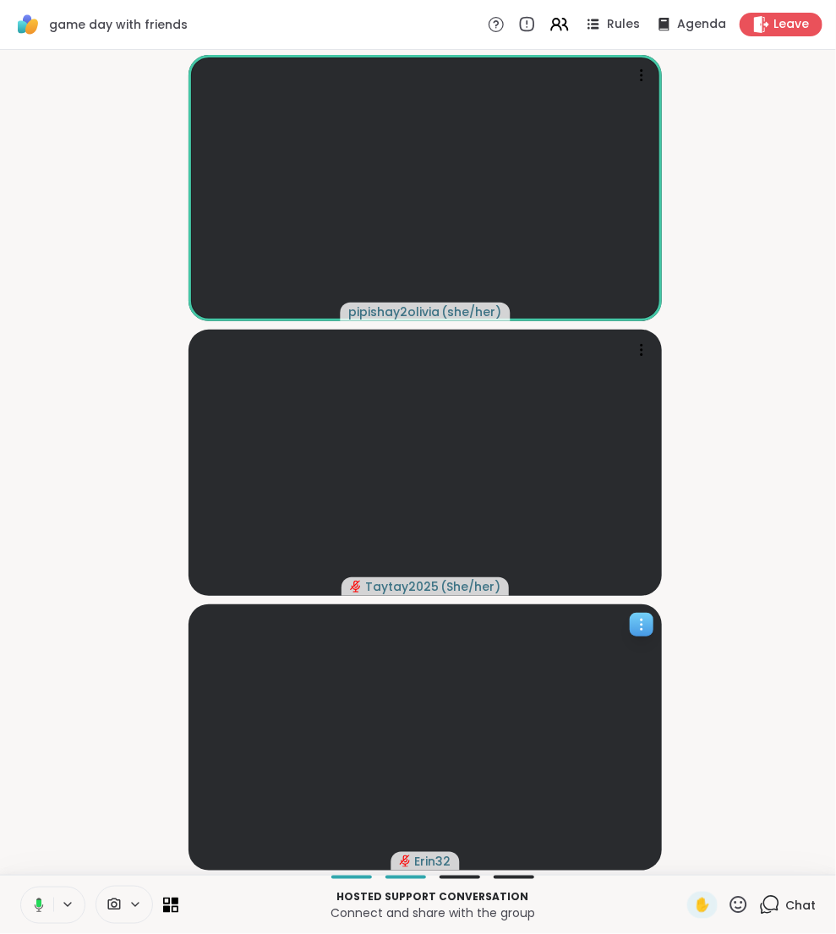
scroll to position [0, 0]
click at [786, 905] on span "Chat" at bounding box center [800, 905] width 30 height 17
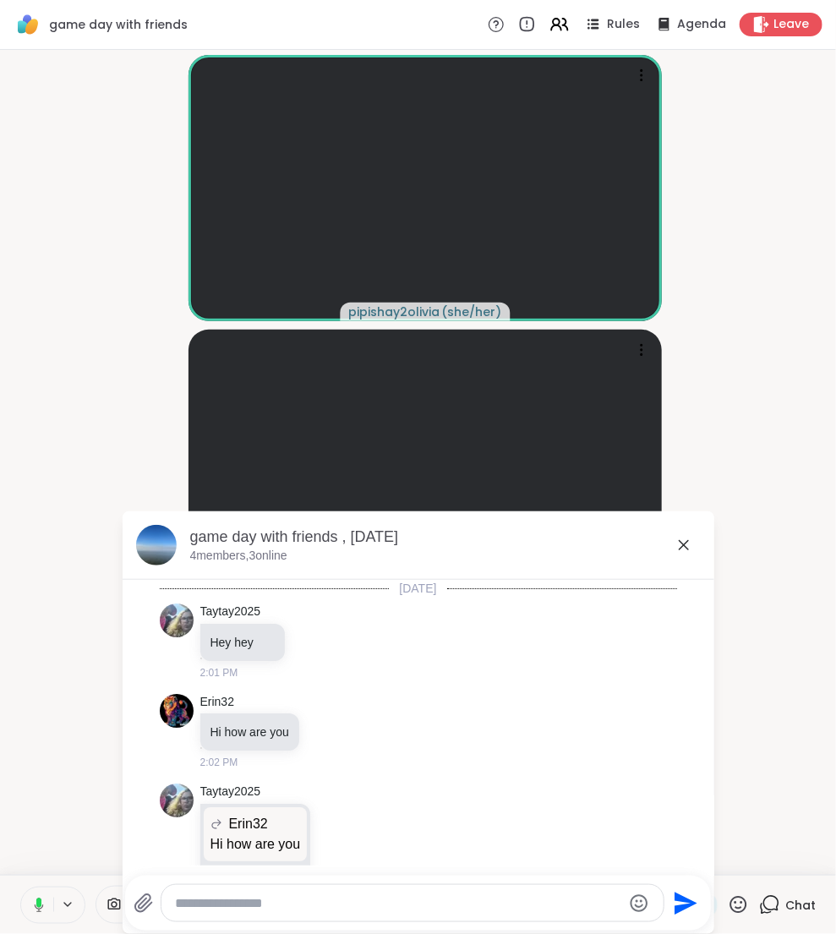
scroll to position [1156, 0]
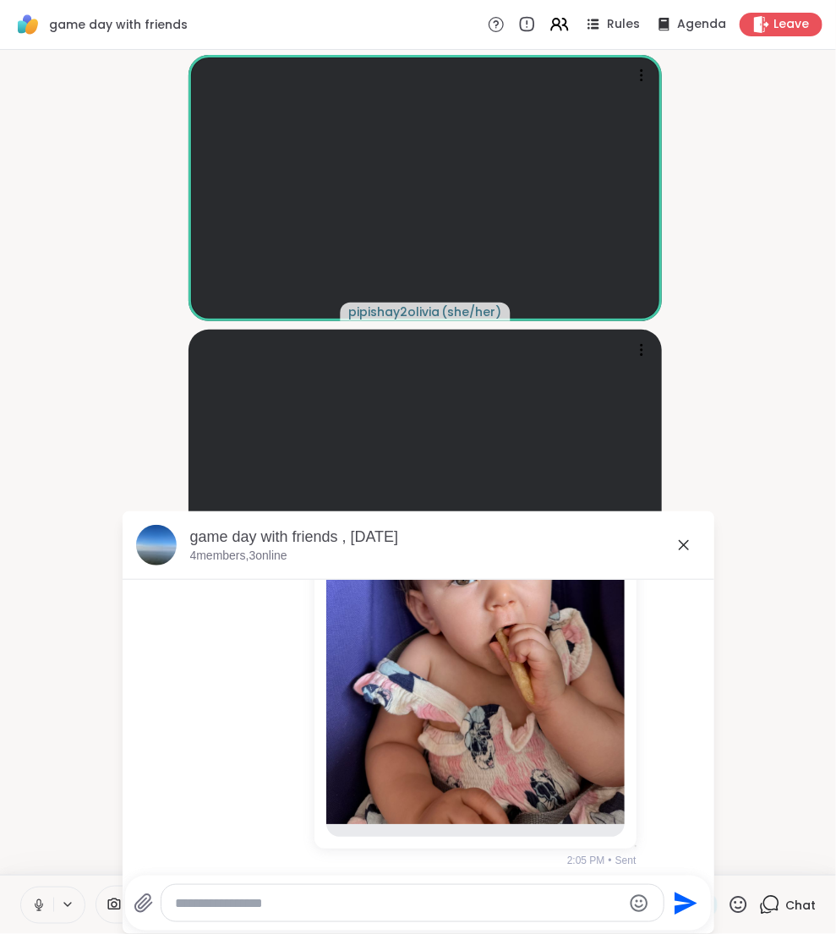
click at [680, 544] on icon at bounding box center [684, 545] width 20 height 20
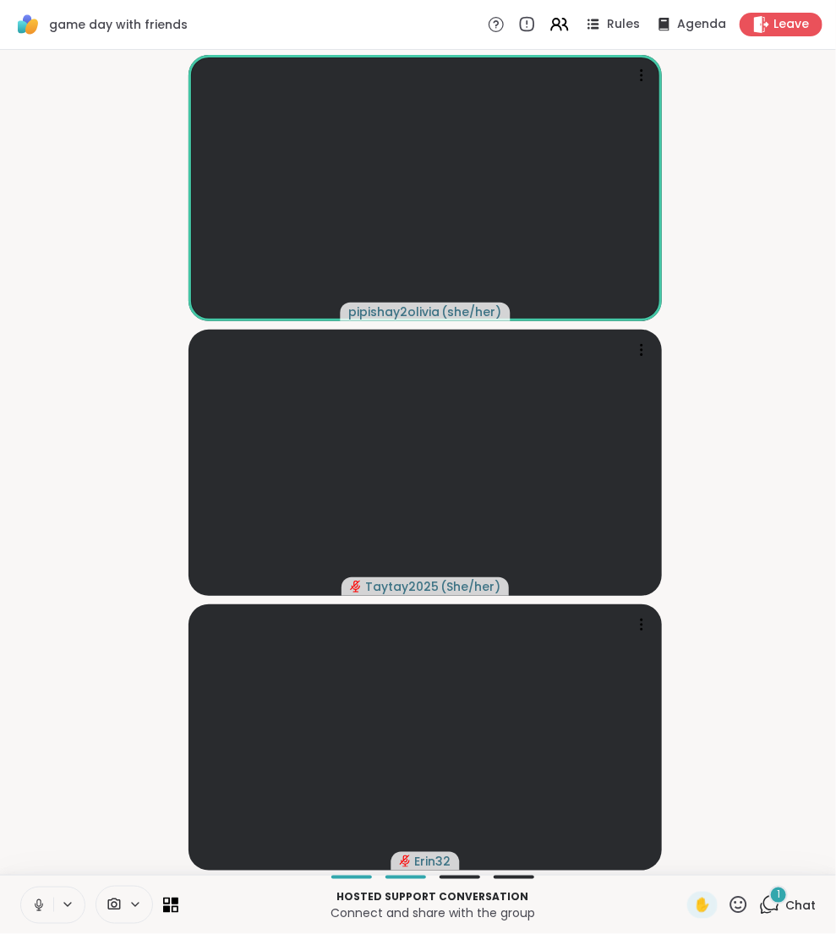
click at [774, 905] on icon at bounding box center [769, 904] width 21 height 21
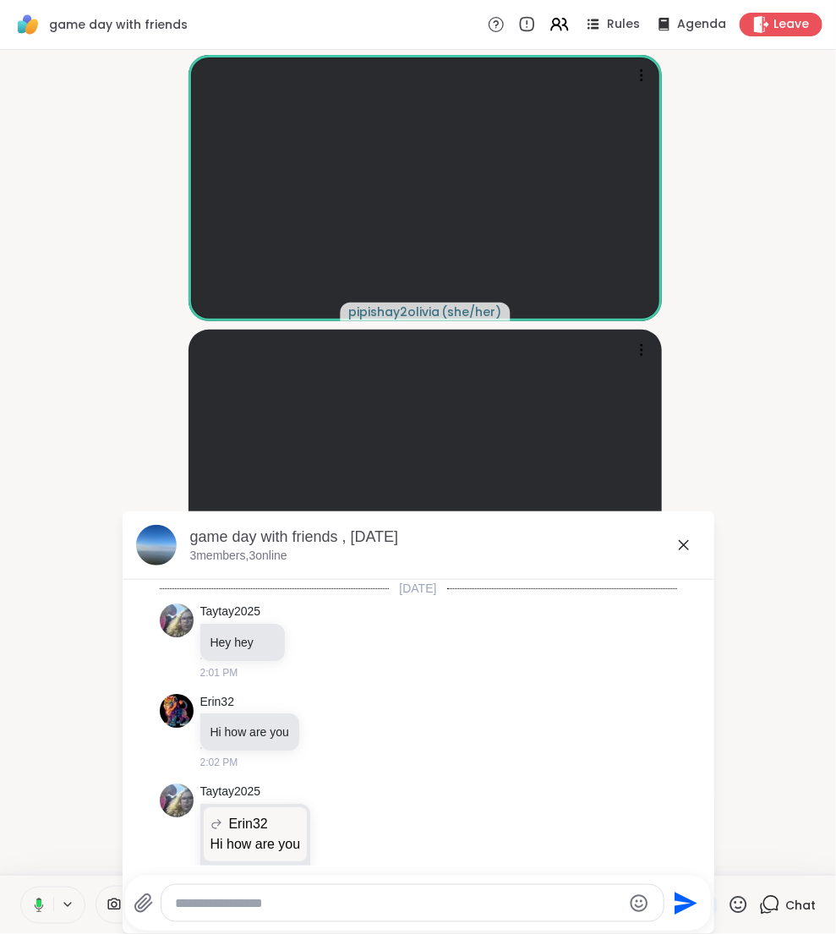
scroll to position [1362, 0]
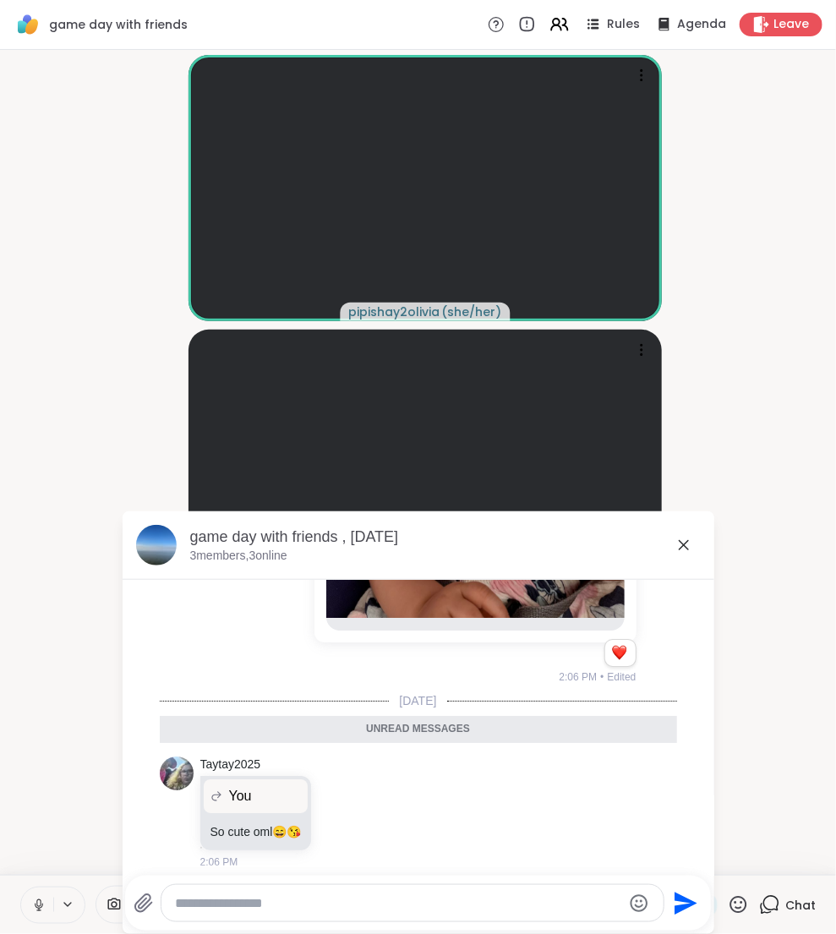
click at [688, 540] on icon at bounding box center [684, 545] width 10 height 10
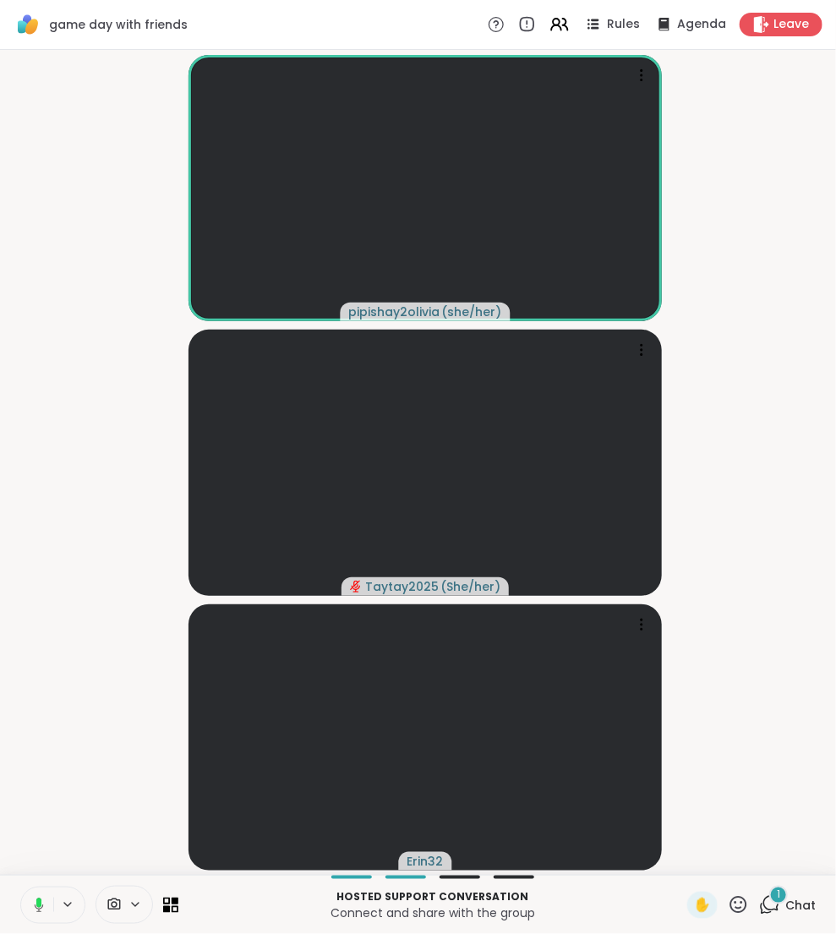
click at [782, 903] on div "1" at bounding box center [778, 895] width 19 height 19
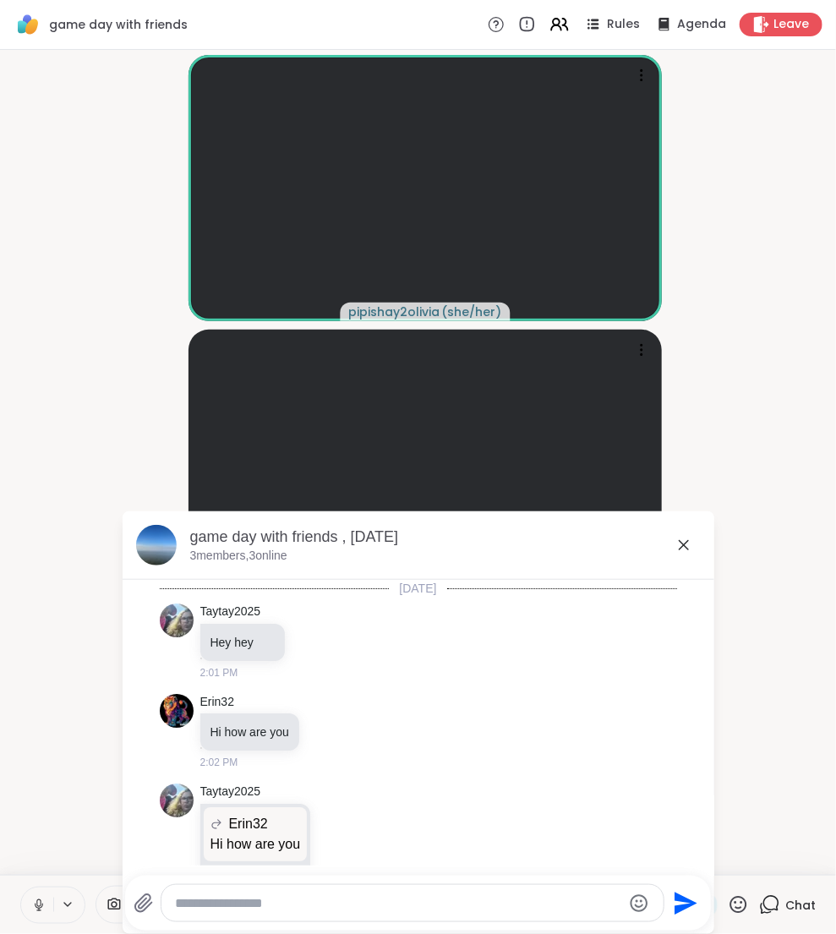
scroll to position [1452, 0]
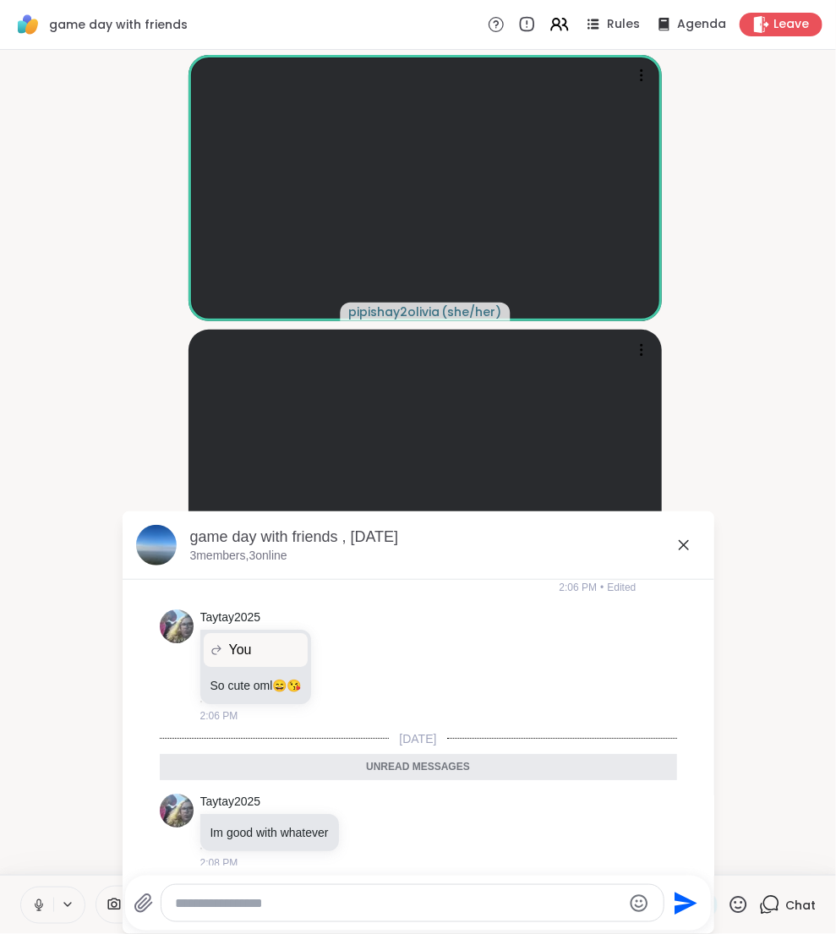
click at [692, 532] on div "game day with friends , [DATE]" at bounding box center [445, 537] width 511 height 21
click at [690, 544] on icon at bounding box center [684, 545] width 20 height 20
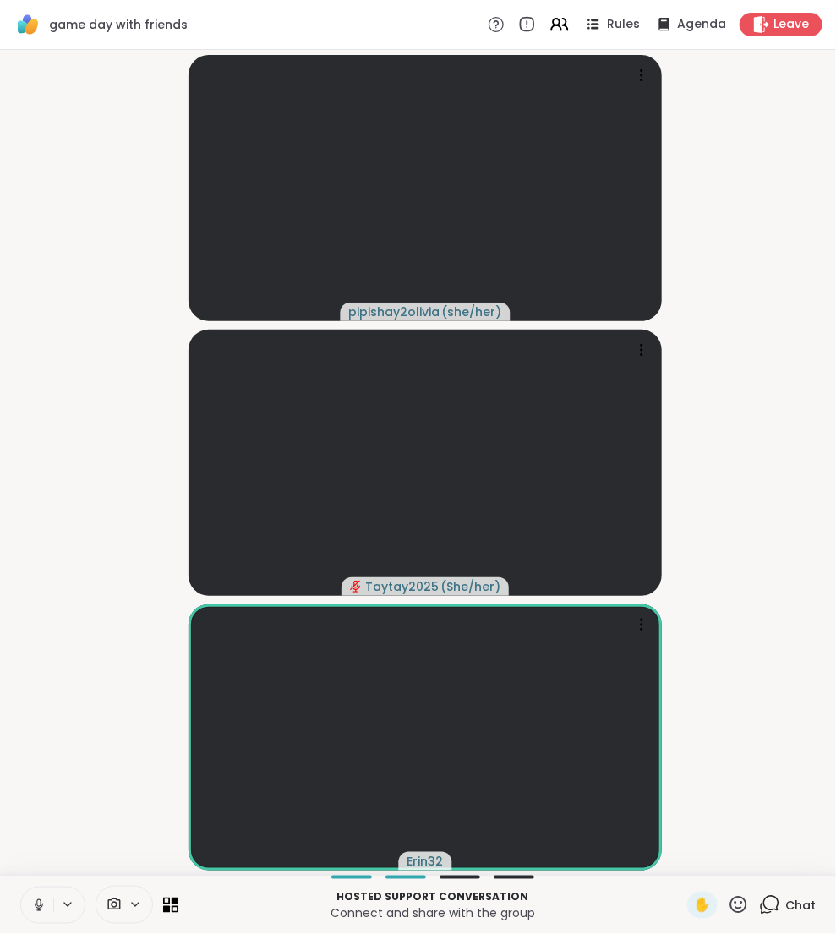
click at [49, 900] on button at bounding box center [37, 906] width 32 height 36
click at [774, 903] on icon at bounding box center [769, 904] width 21 height 21
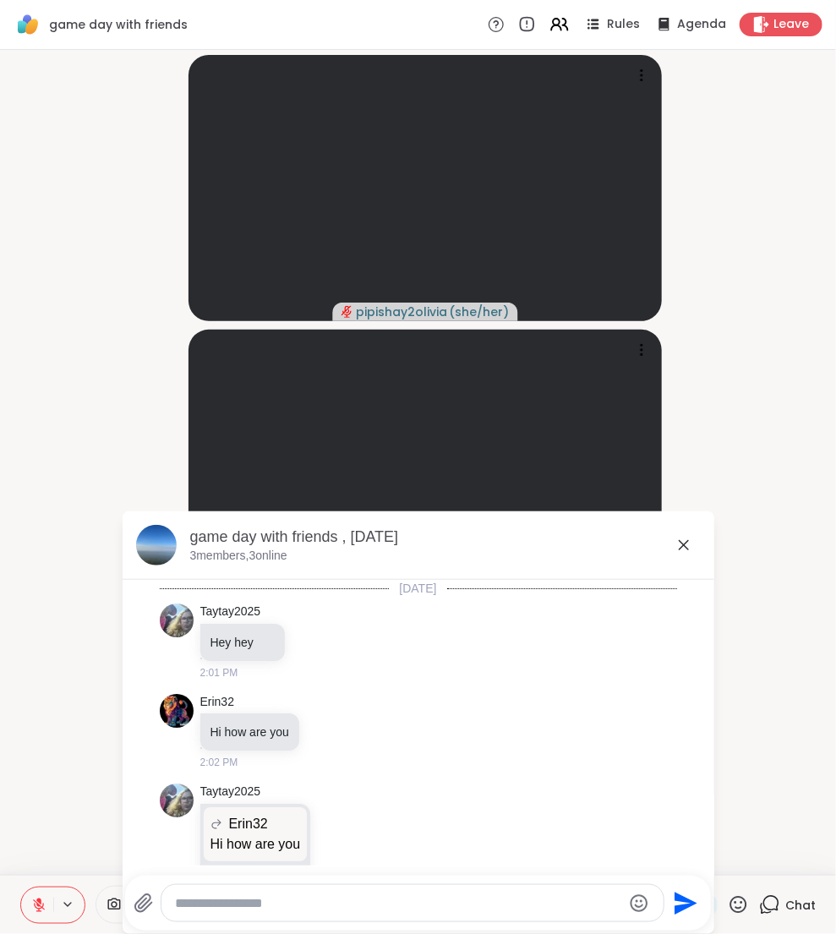
scroll to position [1395, 0]
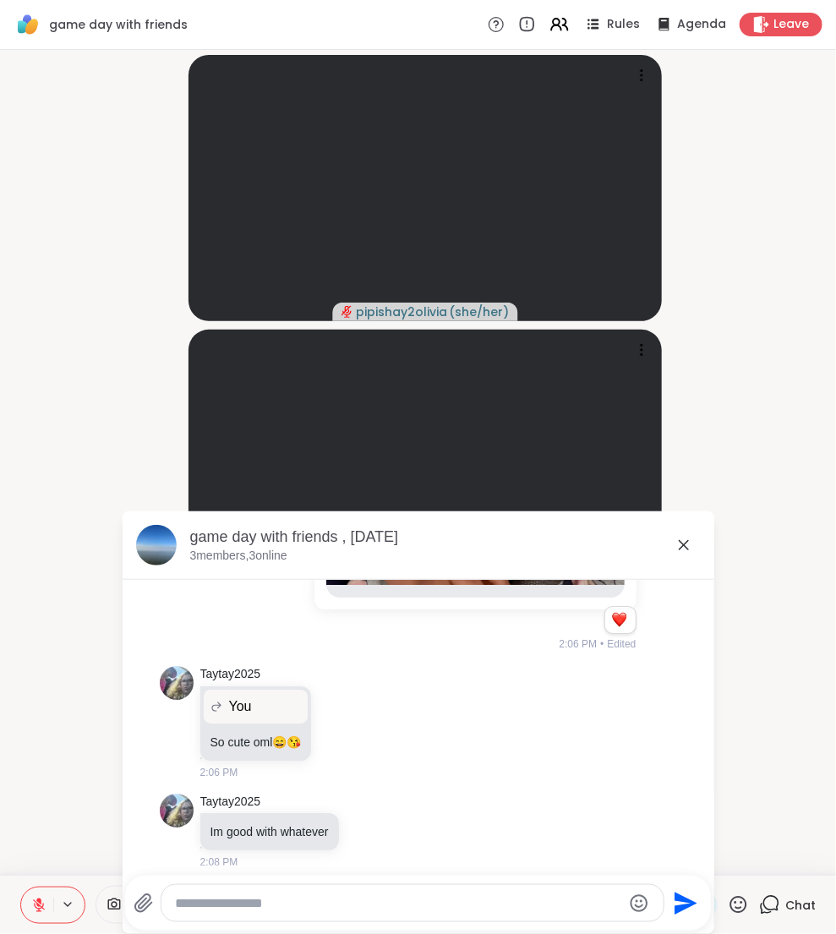
click at [373, 904] on textarea "Type your message" at bounding box center [398, 903] width 447 height 17
type textarea "**********"
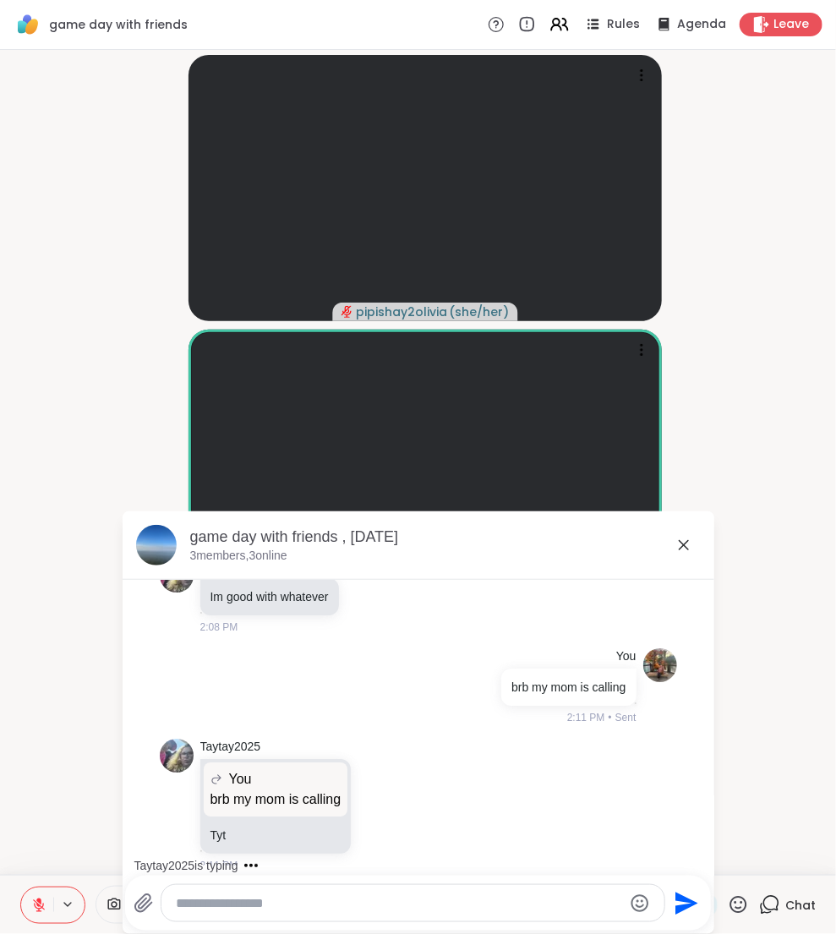
scroll to position [1720, 0]
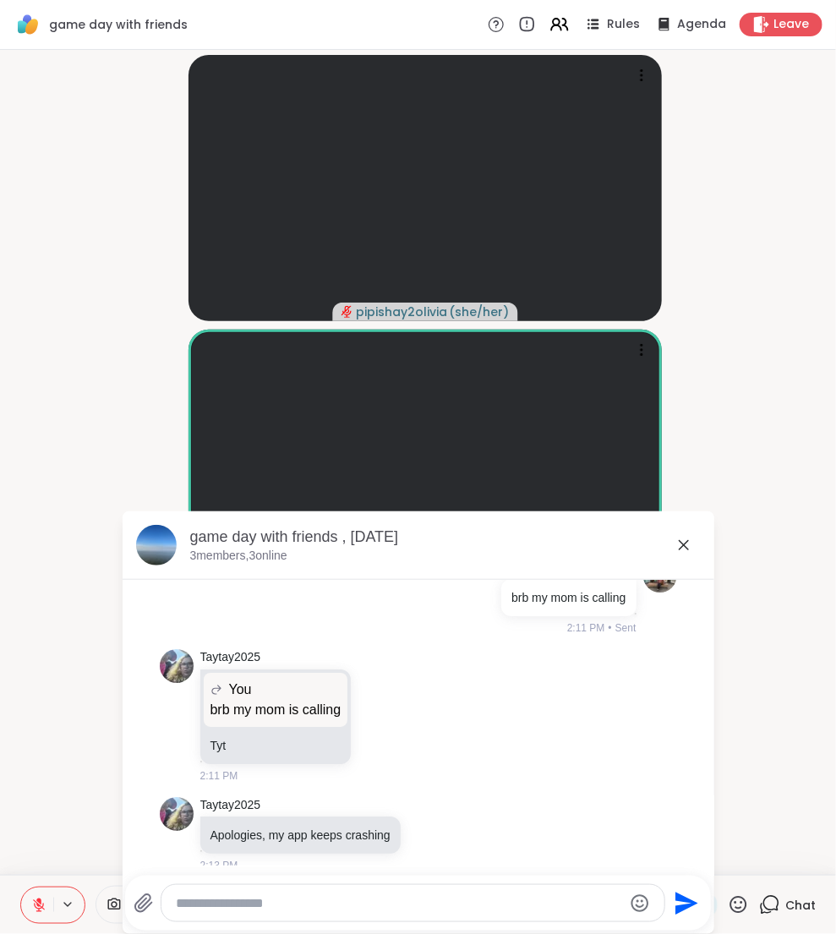
click at [363, 900] on textarea "Type your message" at bounding box center [399, 903] width 446 height 17
type textarea "****"
click at [807, 8] on div "game day with friends Rules Agenda Leave" at bounding box center [418, 25] width 836 height 50
click at [796, 27] on span "Leave" at bounding box center [792, 25] width 37 height 18
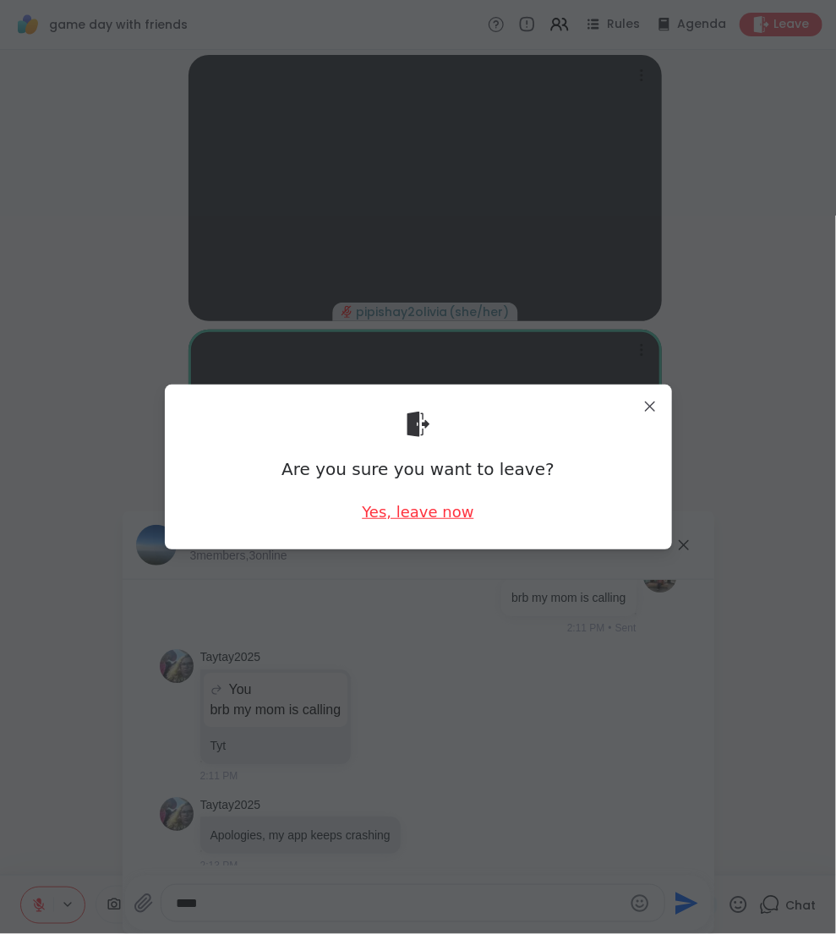
click at [466, 517] on div "Yes, leave now" at bounding box center [418, 511] width 112 height 21
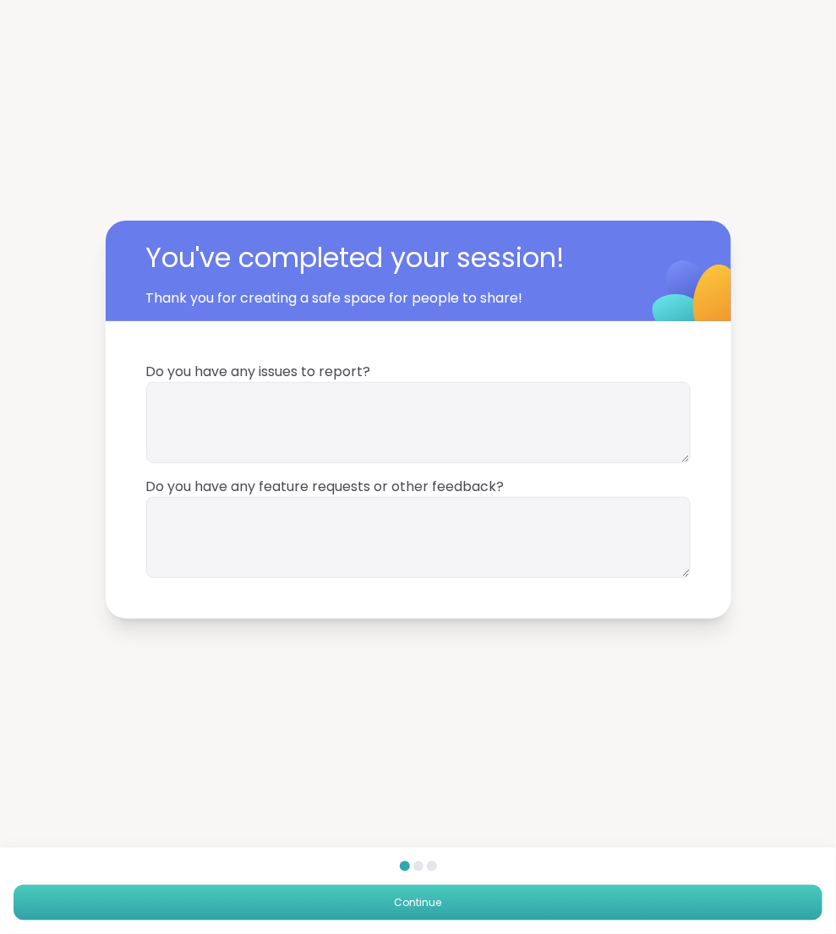
click at [557, 917] on button "Continue" at bounding box center [418, 903] width 809 height 36
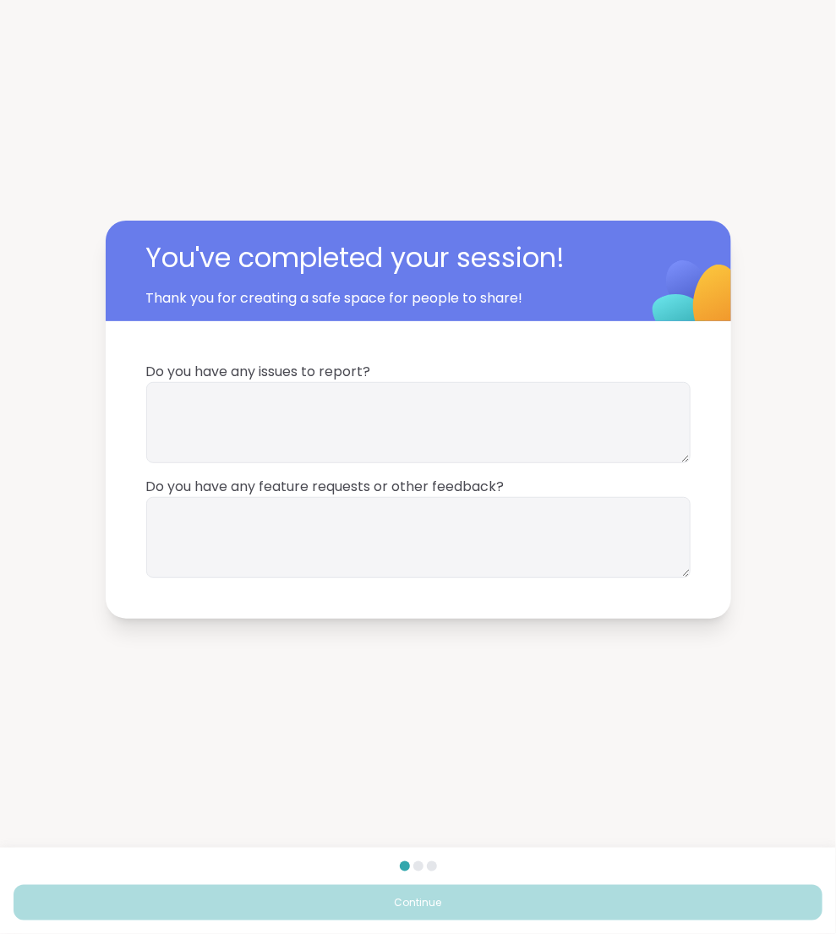
click at [557, 900] on button "Continue" at bounding box center [418, 903] width 809 height 36
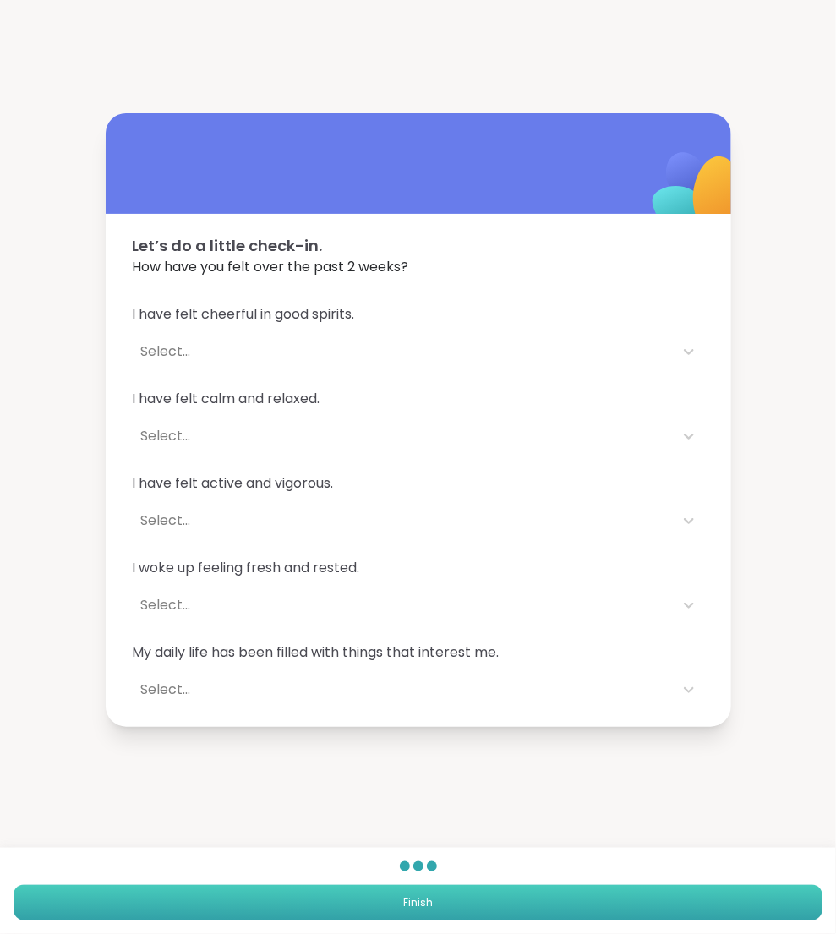
click at [557, 900] on button "Finish" at bounding box center [418, 903] width 809 height 36
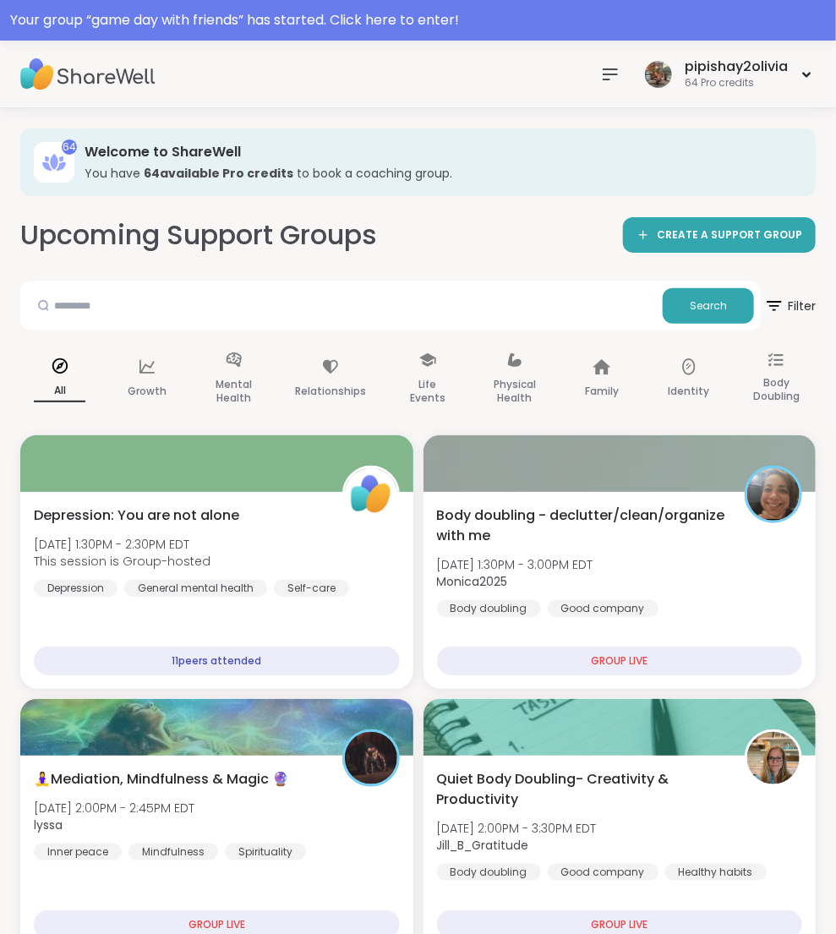
click at [602, 64] on icon at bounding box center [610, 74] width 20 height 20
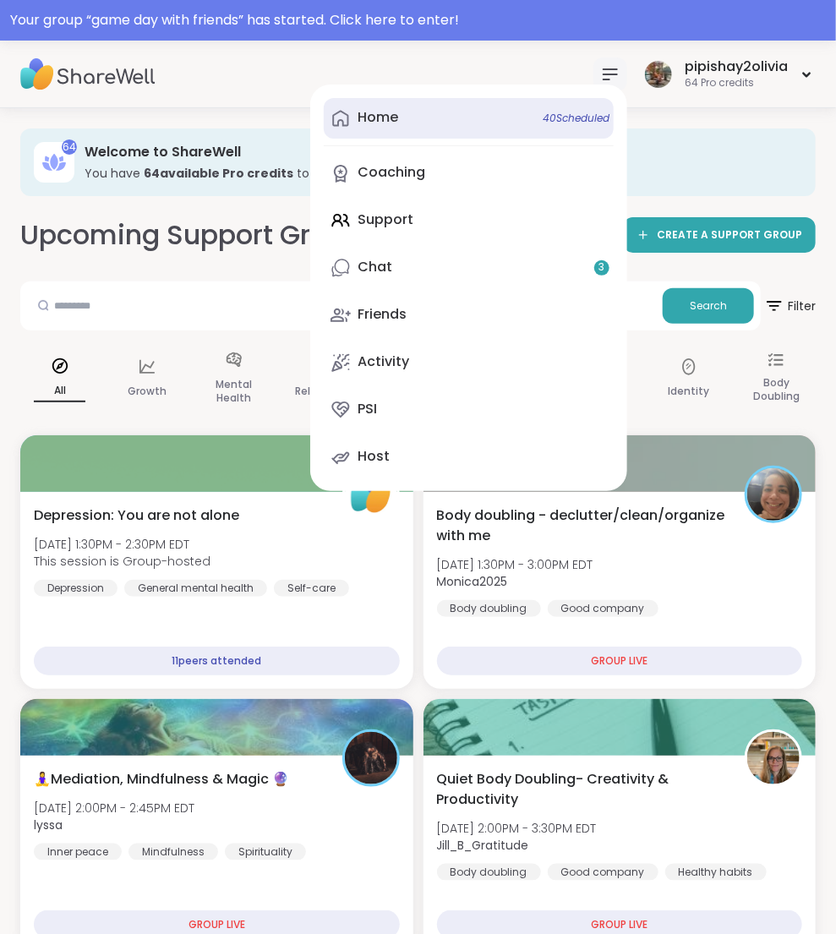
click at [375, 129] on link "Home 40 Scheduled" at bounding box center [469, 118] width 290 height 41
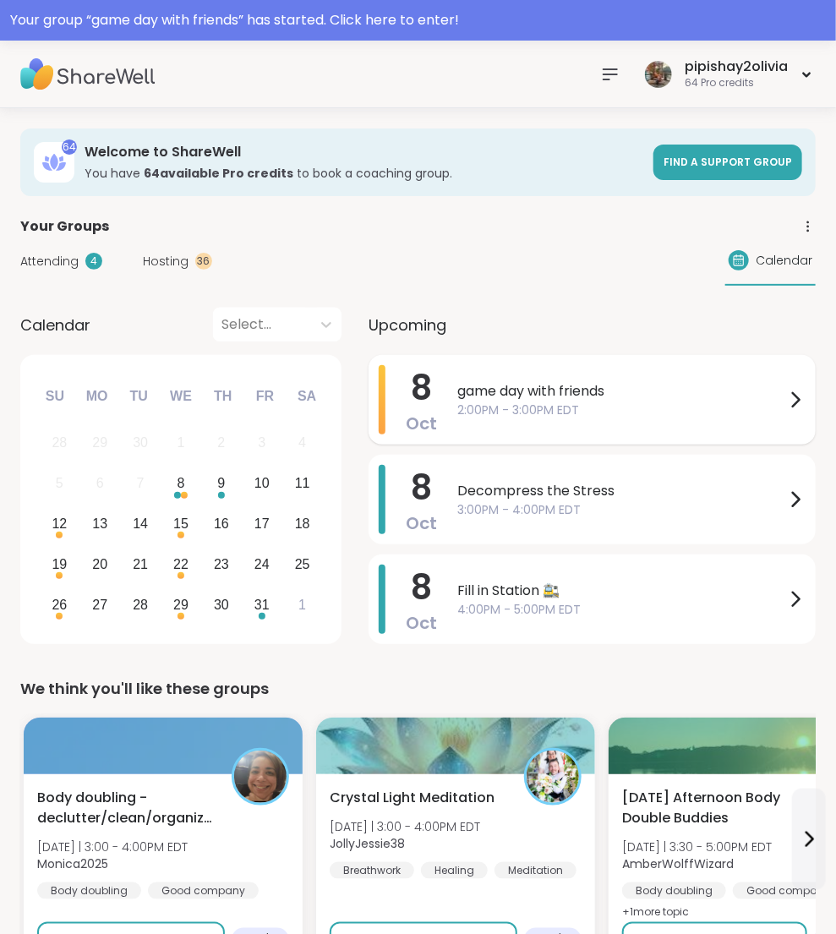
click at [543, 402] on span "2:00PM - 3:00PM EDT" at bounding box center [621, 411] width 328 height 18
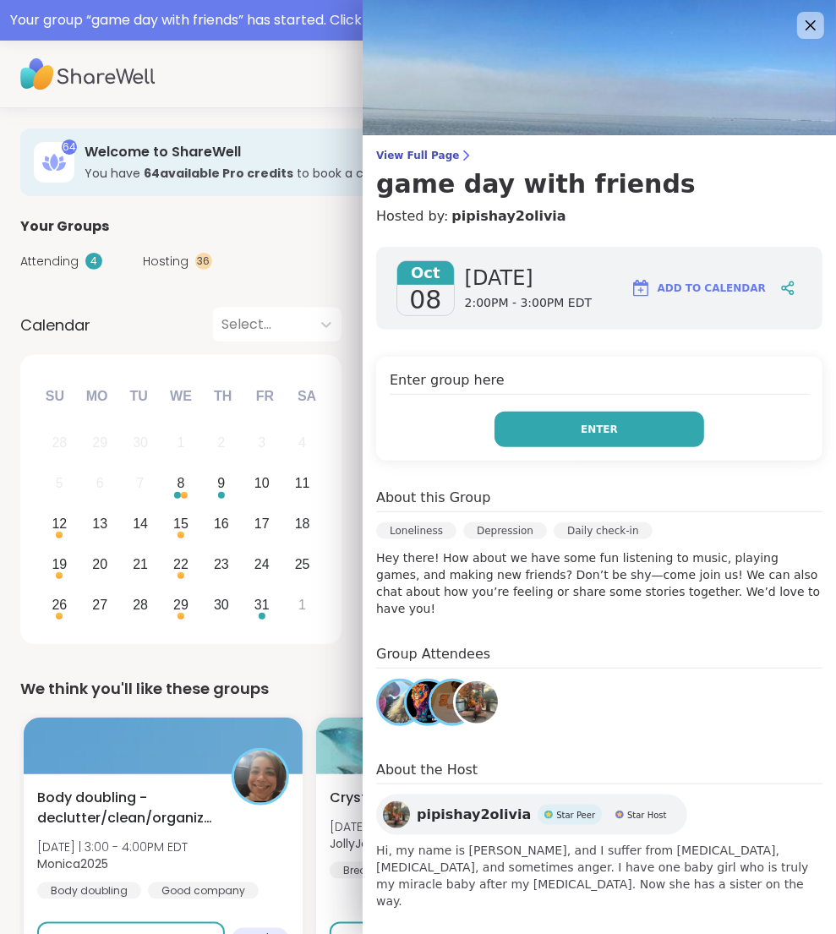
click at [544, 433] on button "Enter" at bounding box center [600, 430] width 210 height 36
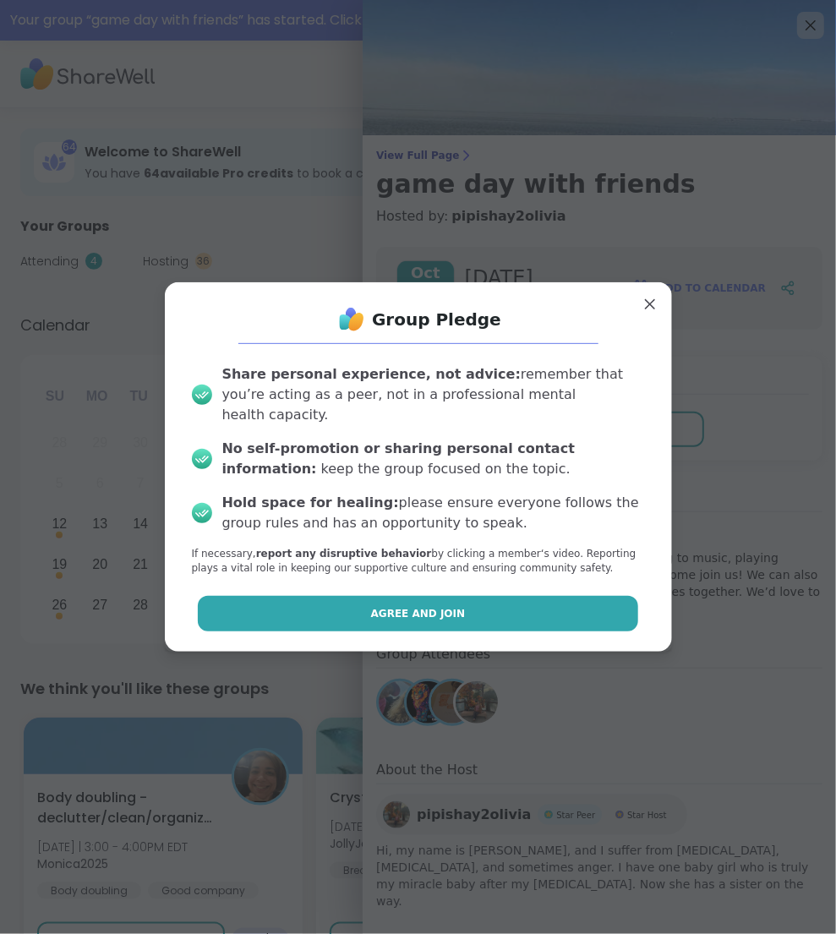
click at [451, 606] on span "Agree and Join" at bounding box center [418, 613] width 95 height 15
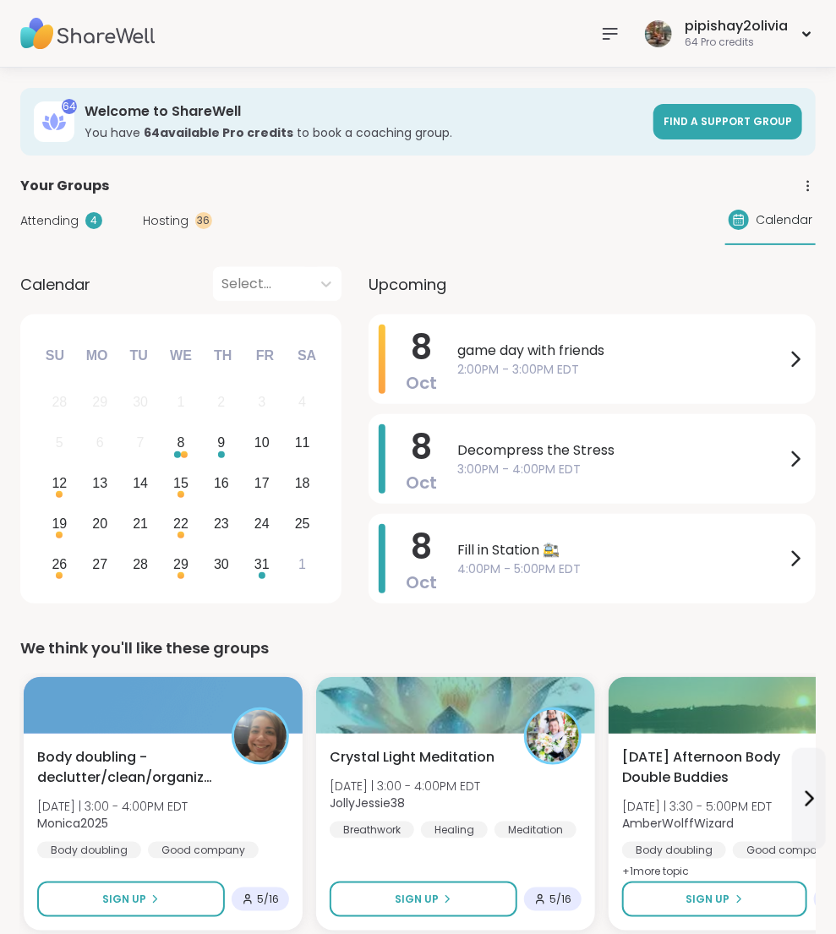
click at [668, 350] on span "game day with friends" at bounding box center [621, 351] width 328 height 20
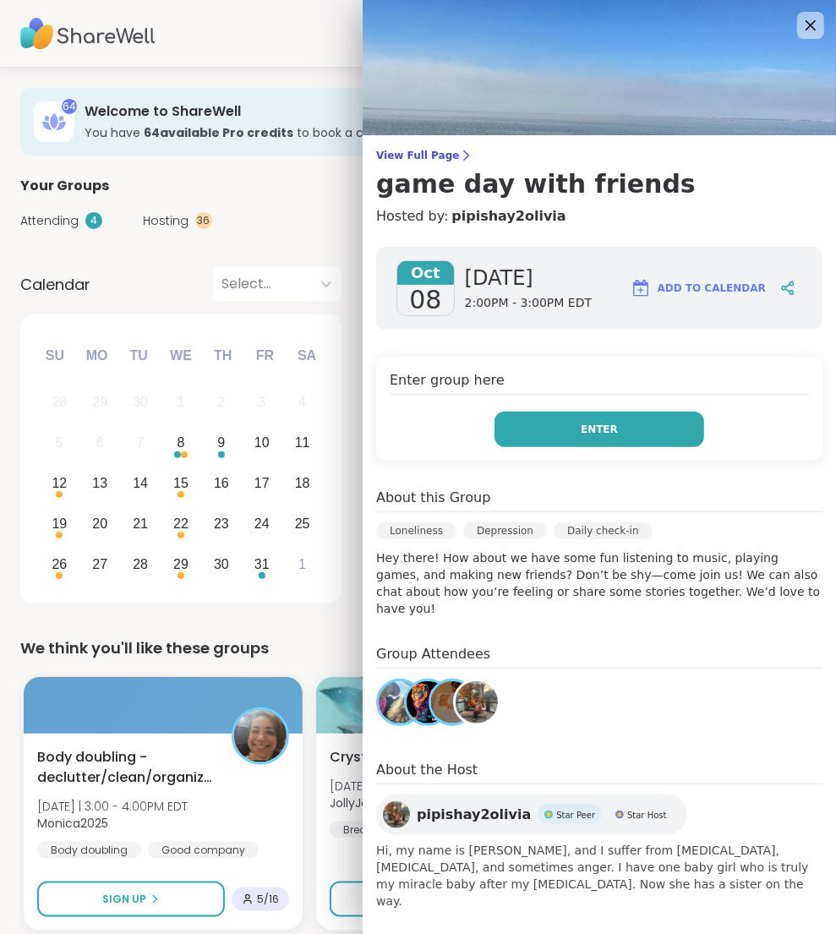
click at [553, 435] on button "Enter" at bounding box center [600, 430] width 210 height 36
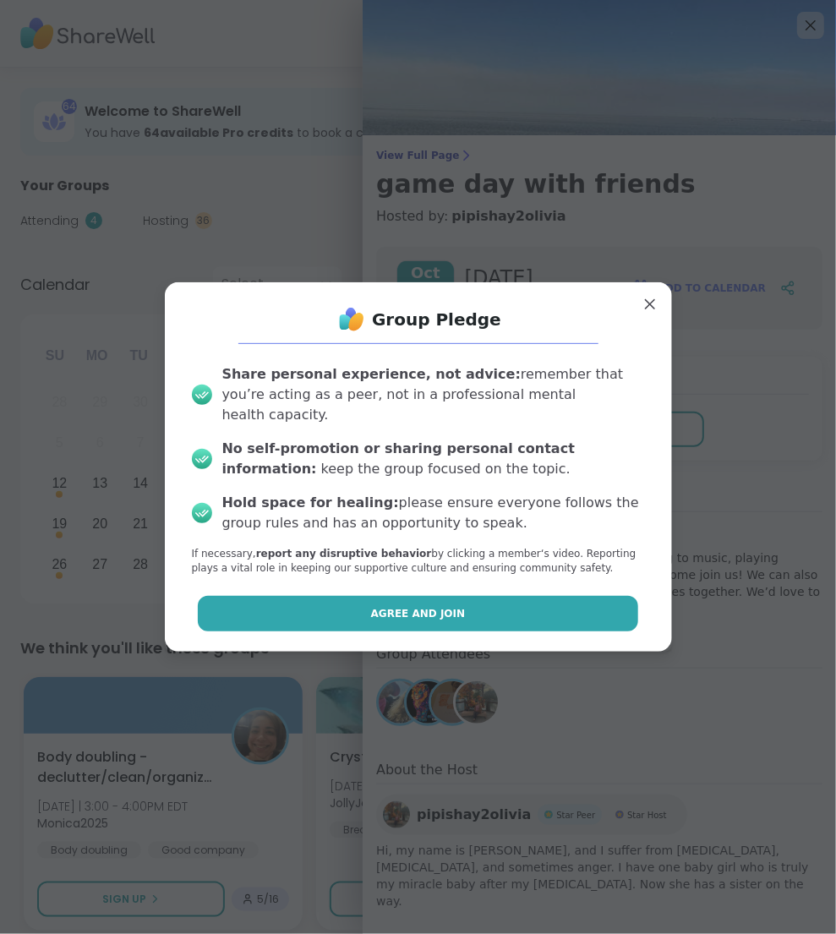
click at [519, 602] on button "Agree and Join" at bounding box center [418, 614] width 440 height 36
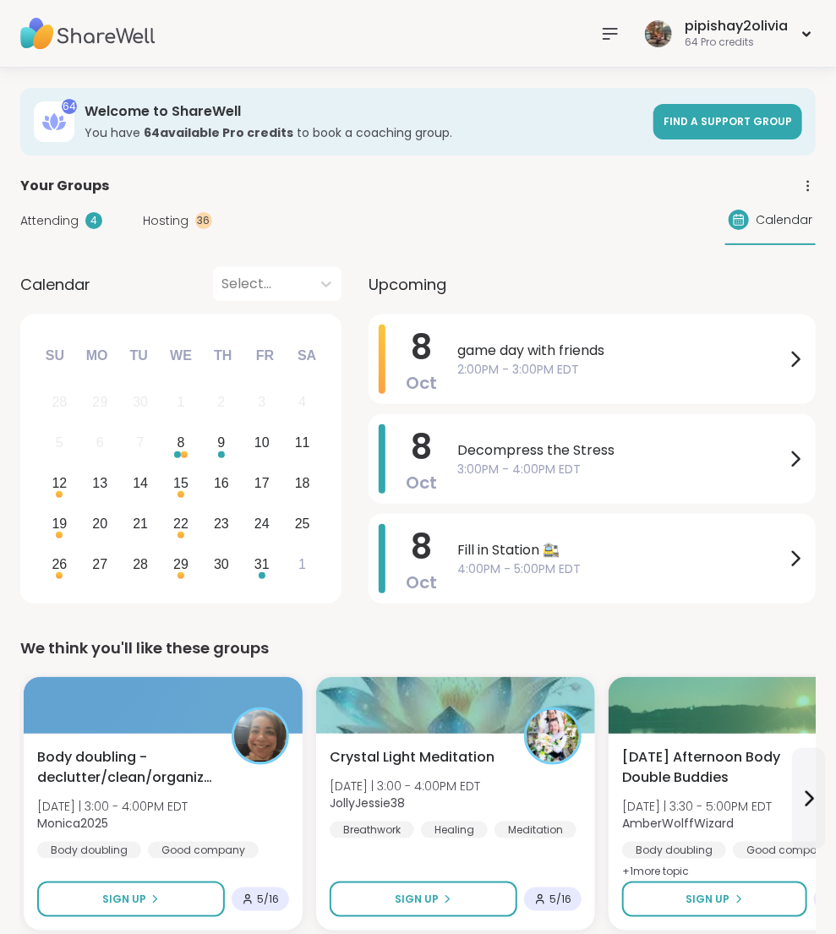
click at [605, 37] on icon at bounding box center [611, 34] width 14 height 10
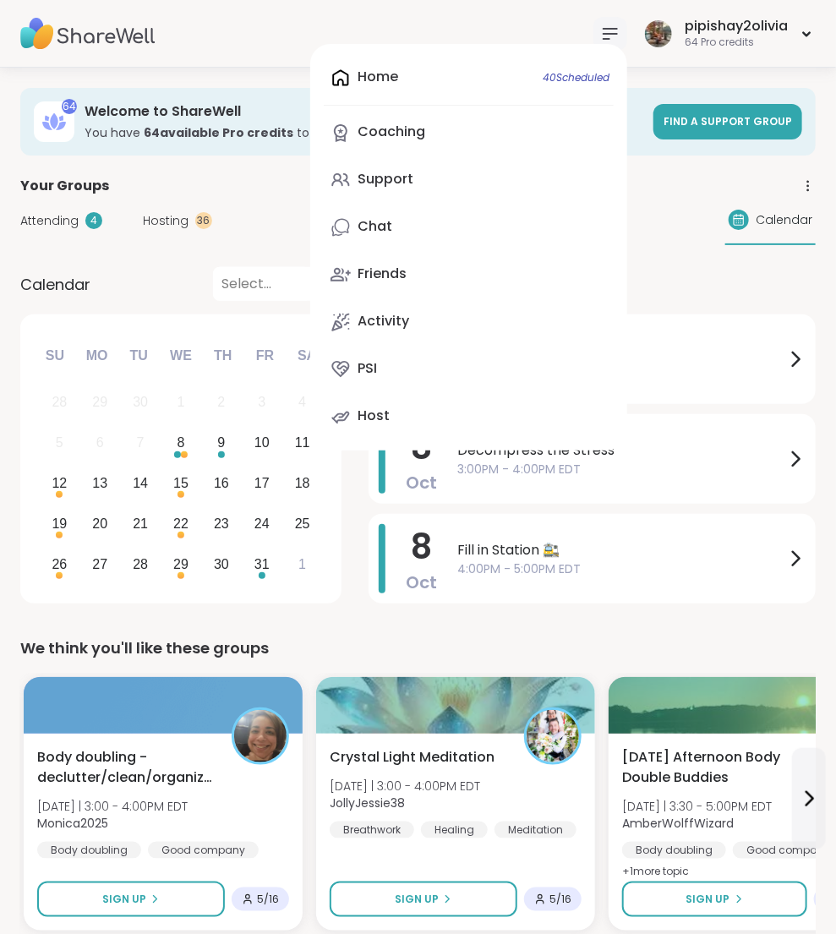
click at [429, 205] on div "Home 40 Scheduled Coaching Support Chat Friends Activity PSI Host" at bounding box center [468, 247] width 317 height 407
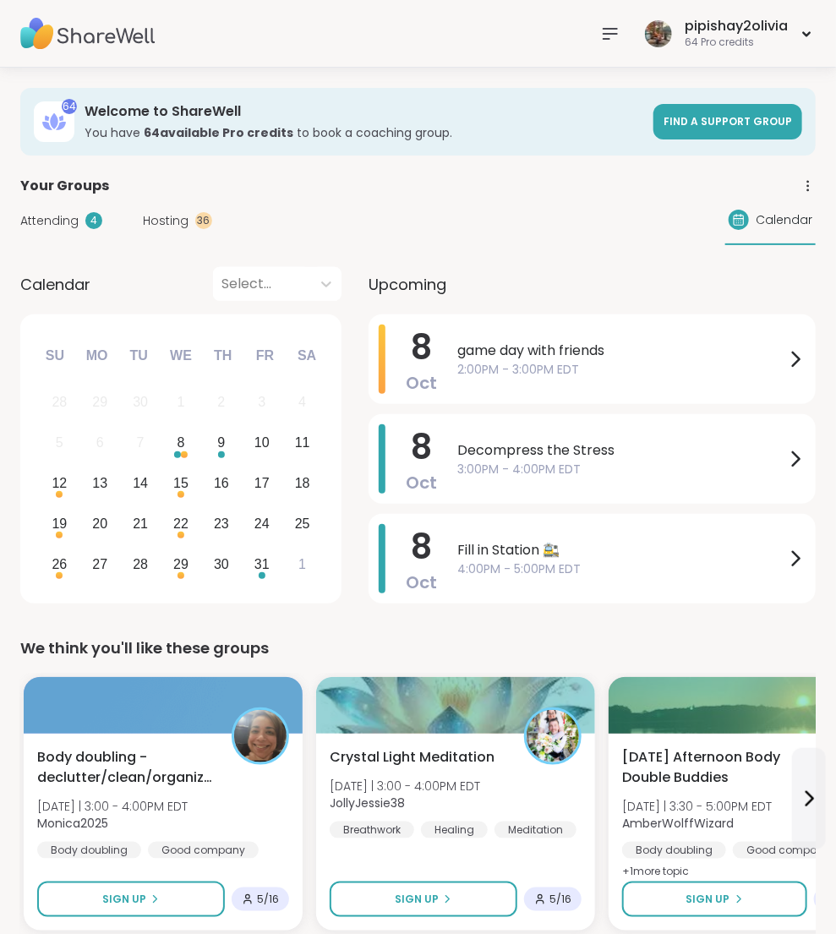
click at [618, 30] on icon at bounding box center [610, 34] width 20 height 20
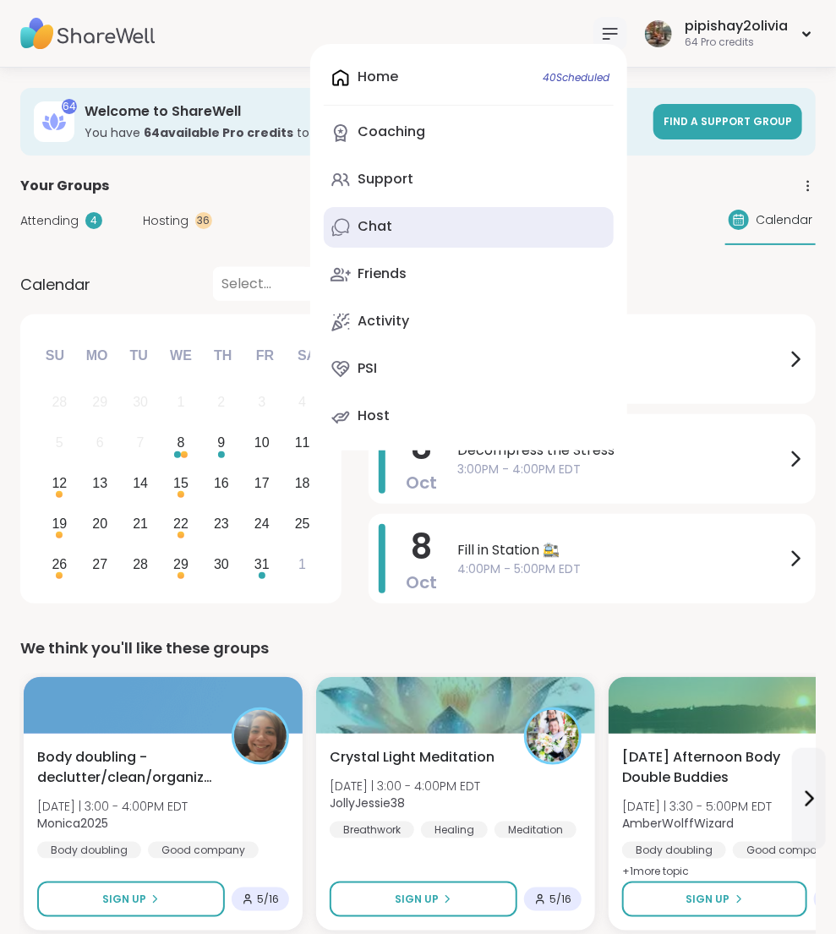
click at [511, 236] on link "Chat" at bounding box center [469, 227] width 290 height 41
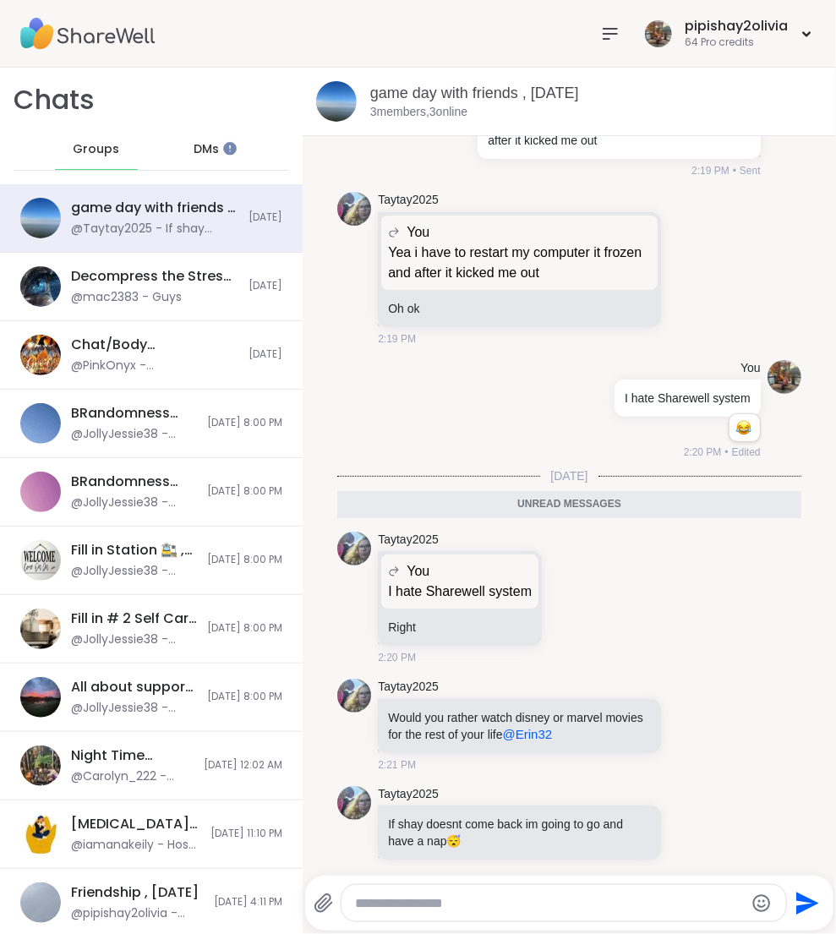
click at [536, 903] on textarea "Type your message" at bounding box center [550, 903] width 390 height 17
type textarea "**********"
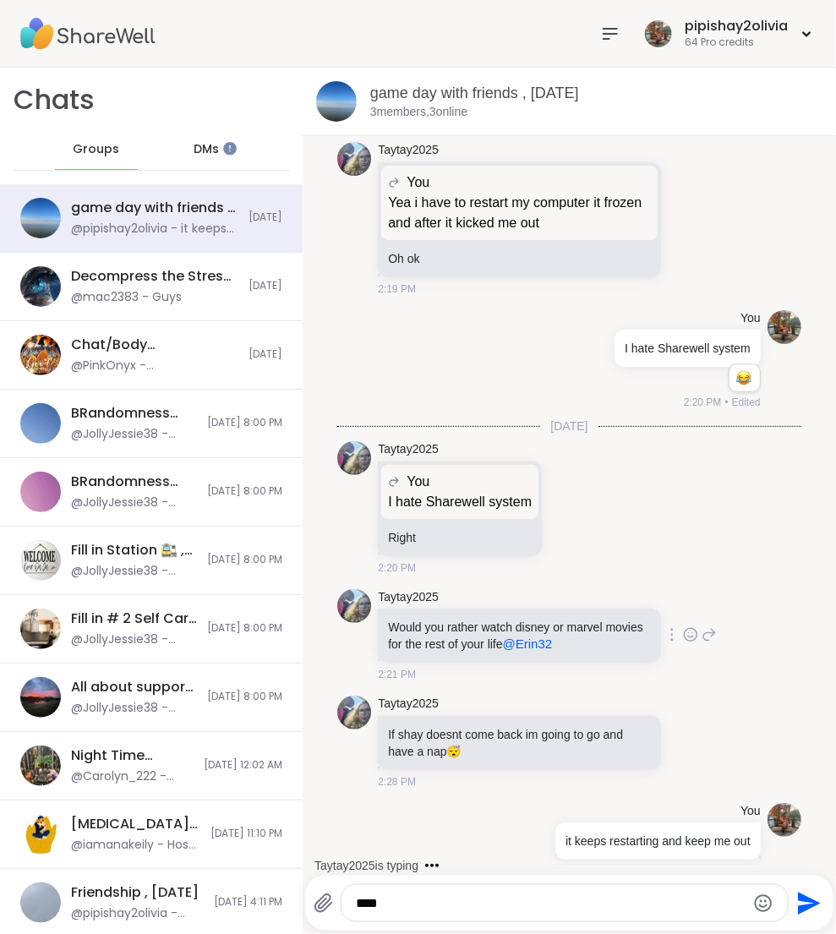
scroll to position [2437, 0]
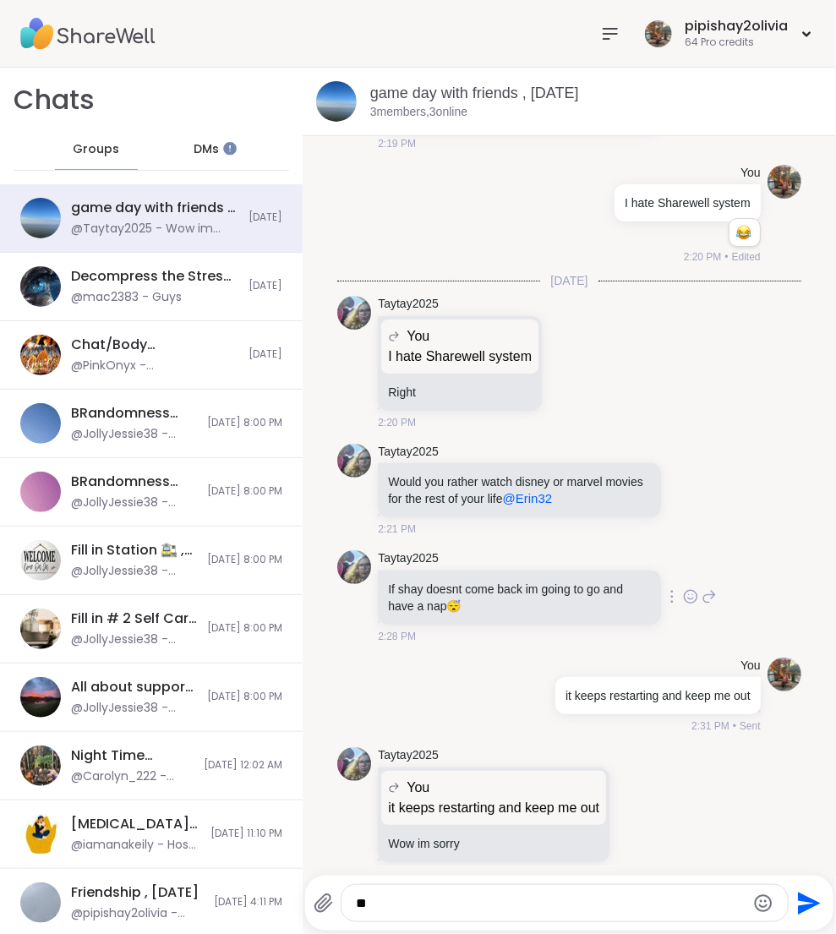
type textarea "*"
click at [534, 903] on textarea "**********" at bounding box center [551, 903] width 390 height 17
type textarea "**********"
click at [822, 902] on button "Send" at bounding box center [808, 903] width 38 height 38
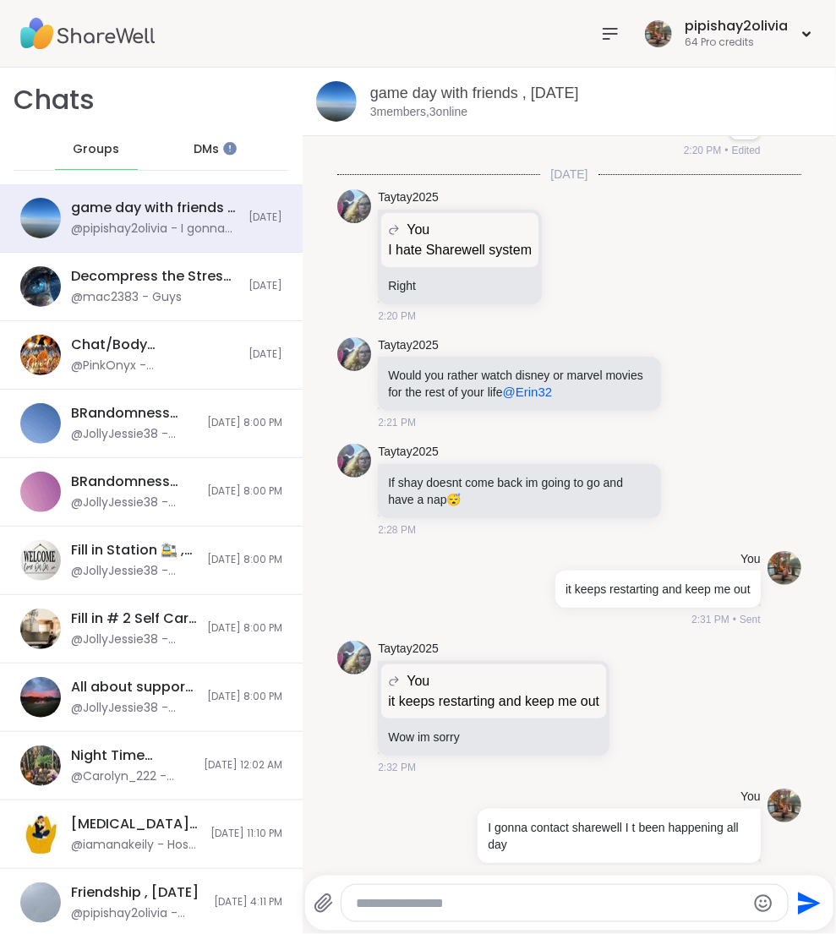
click at [381, 884] on div at bounding box center [565, 903] width 448 height 38
click at [390, 911] on textarea "Type your message" at bounding box center [551, 903] width 390 height 17
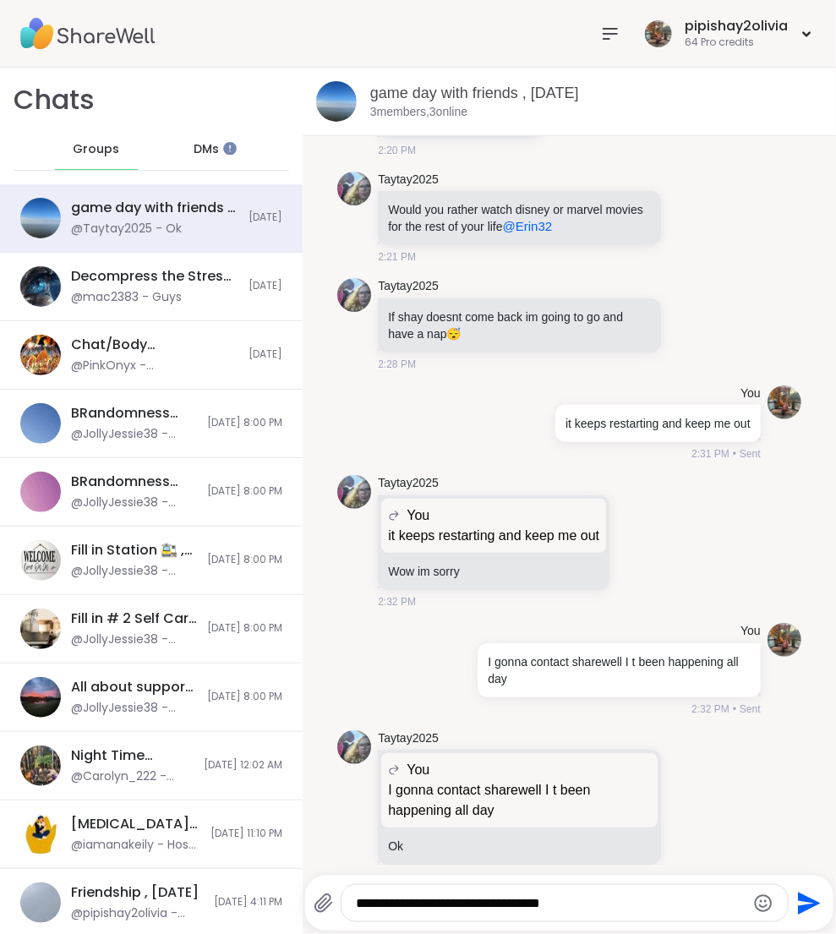
type textarea "**********"
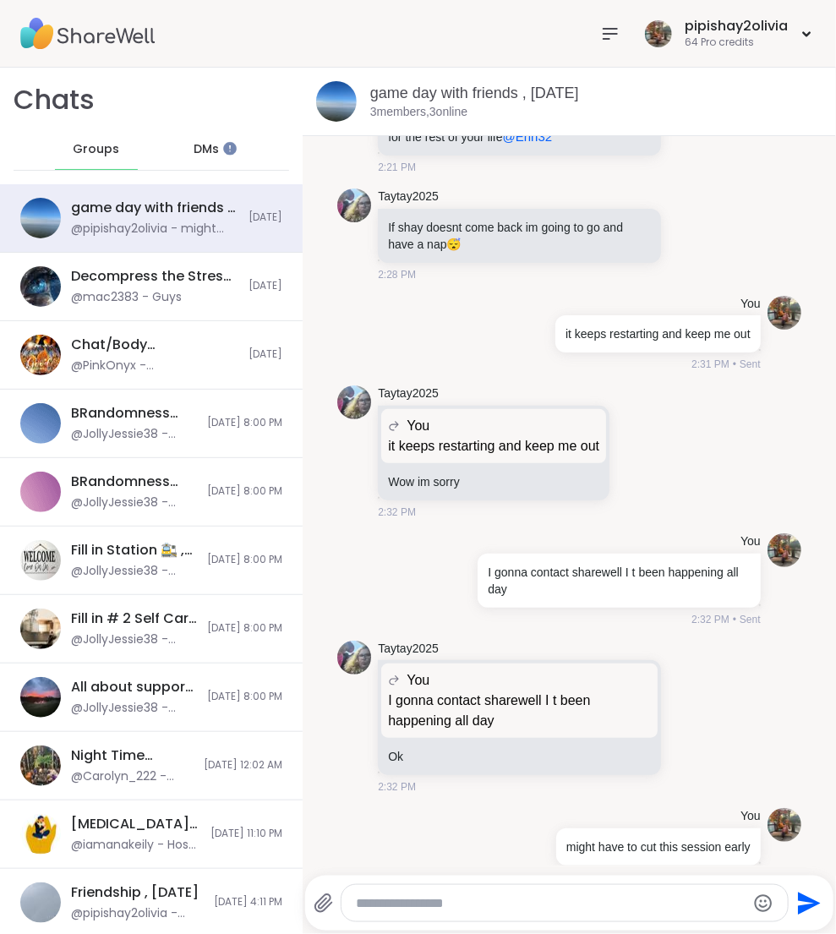
click at [594, 21] on nav at bounding box center [610, 34] width 34 height 34
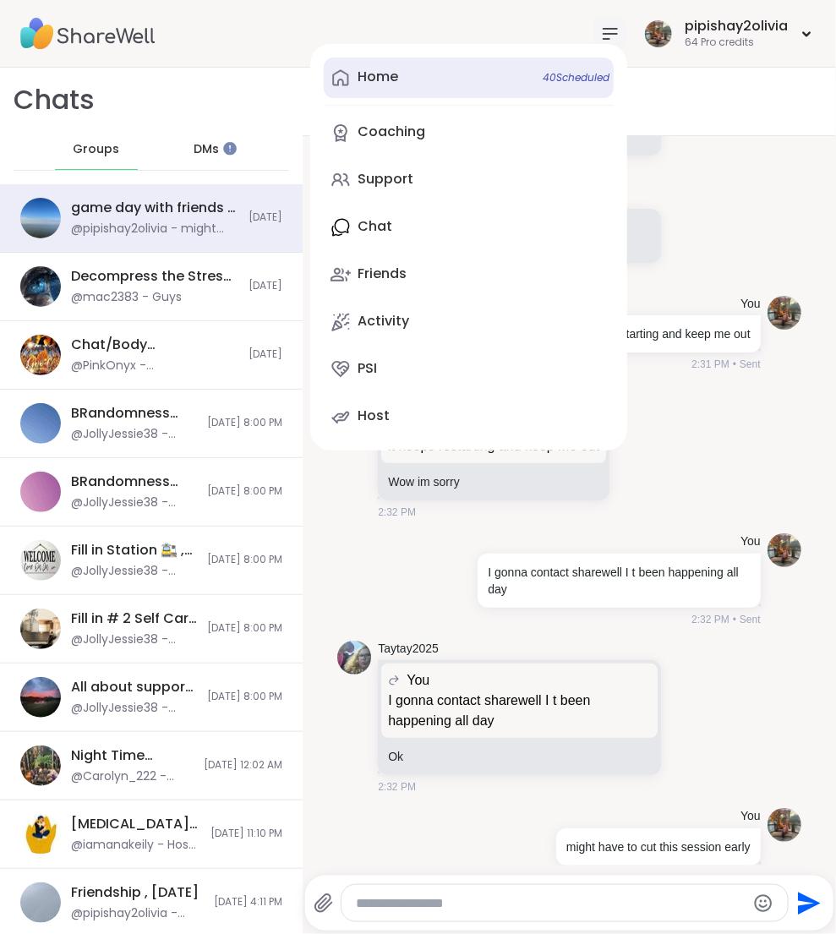
click at [470, 84] on link "Home 40 Scheduled" at bounding box center [469, 77] width 290 height 41
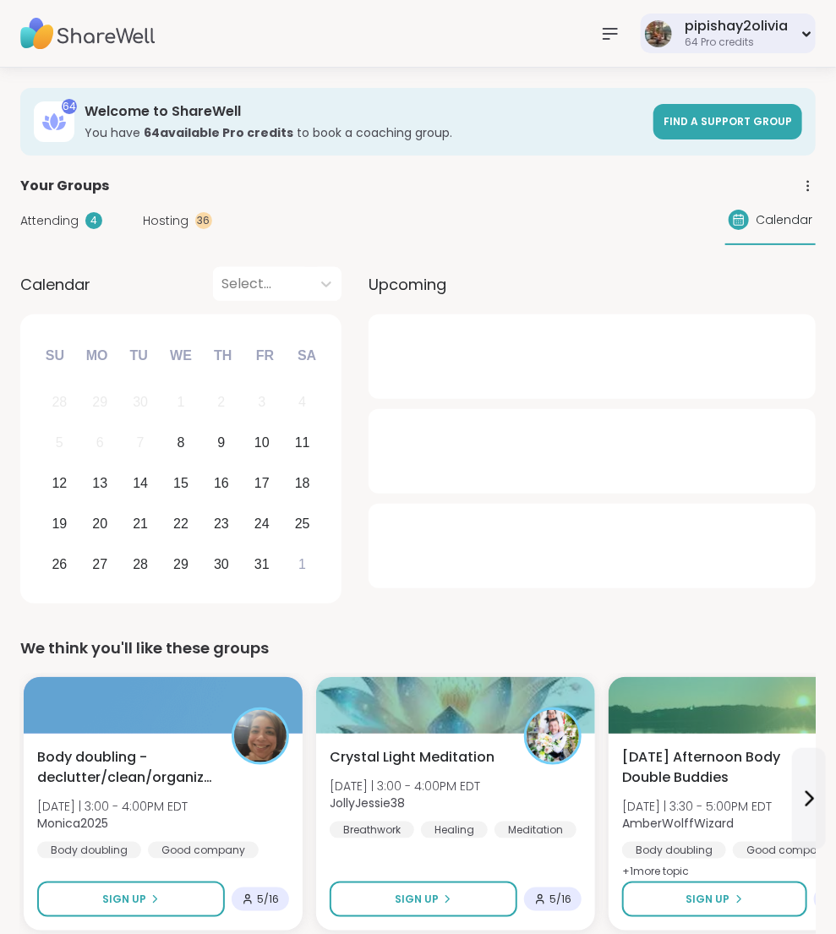
click at [713, 27] on div "pipishay2olivia" at bounding box center [736, 26] width 103 height 19
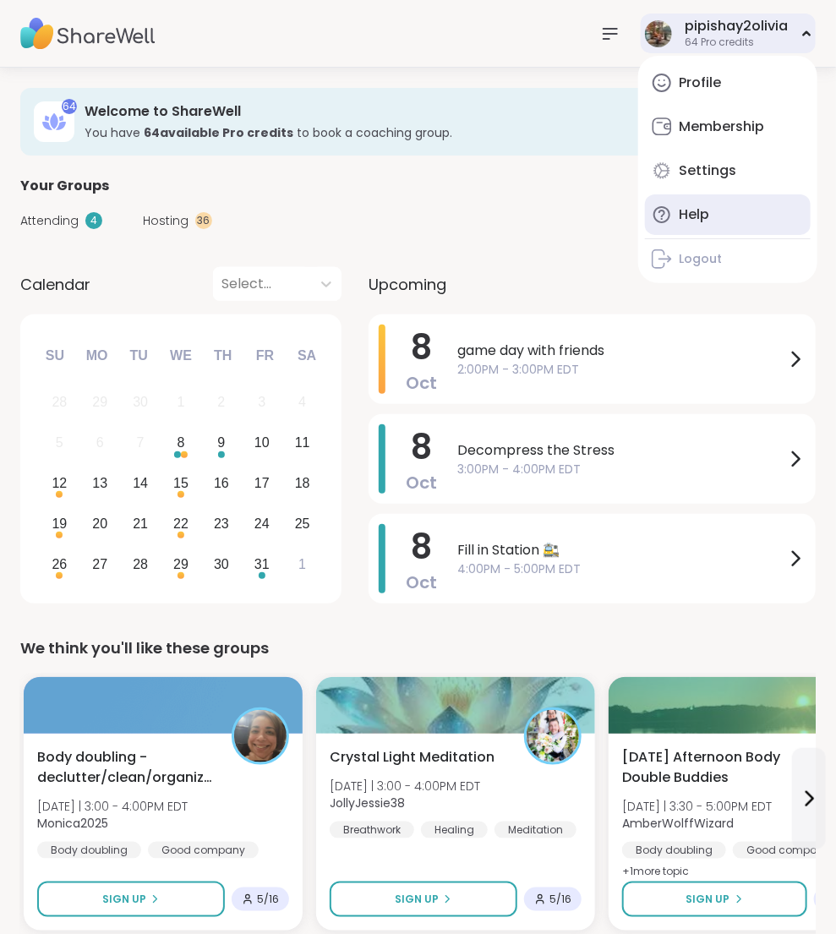
click at [719, 205] on link "Help" at bounding box center [728, 214] width 166 height 41
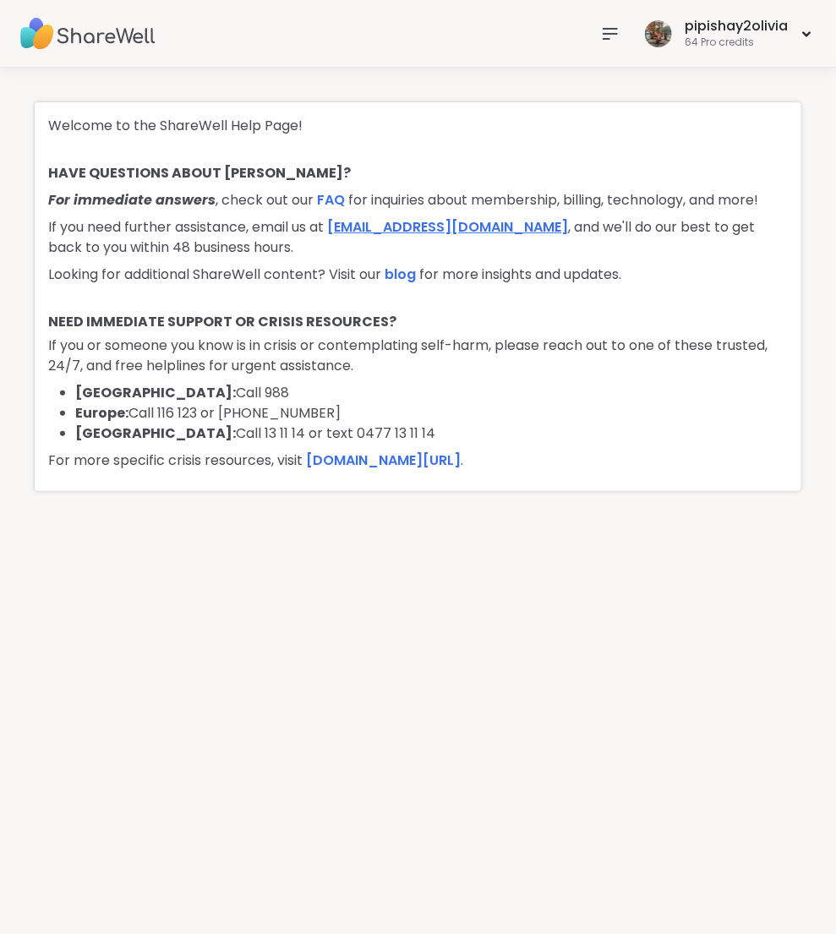
click at [410, 217] on link "[EMAIL_ADDRESS][DOMAIN_NAME]" at bounding box center [447, 226] width 241 height 19
